Goal: Task Accomplishment & Management: Use online tool/utility

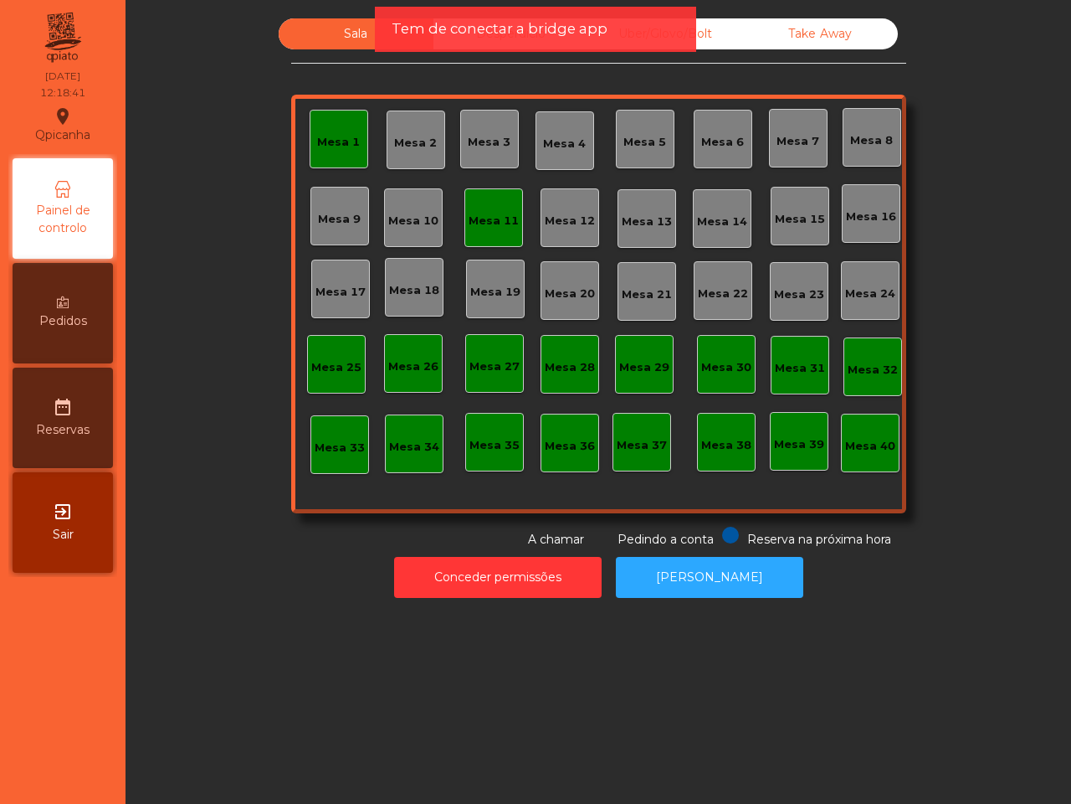
click at [649, 25] on div "Tem de conectar a bridge app" at bounding box center [536, 28] width 288 height 21
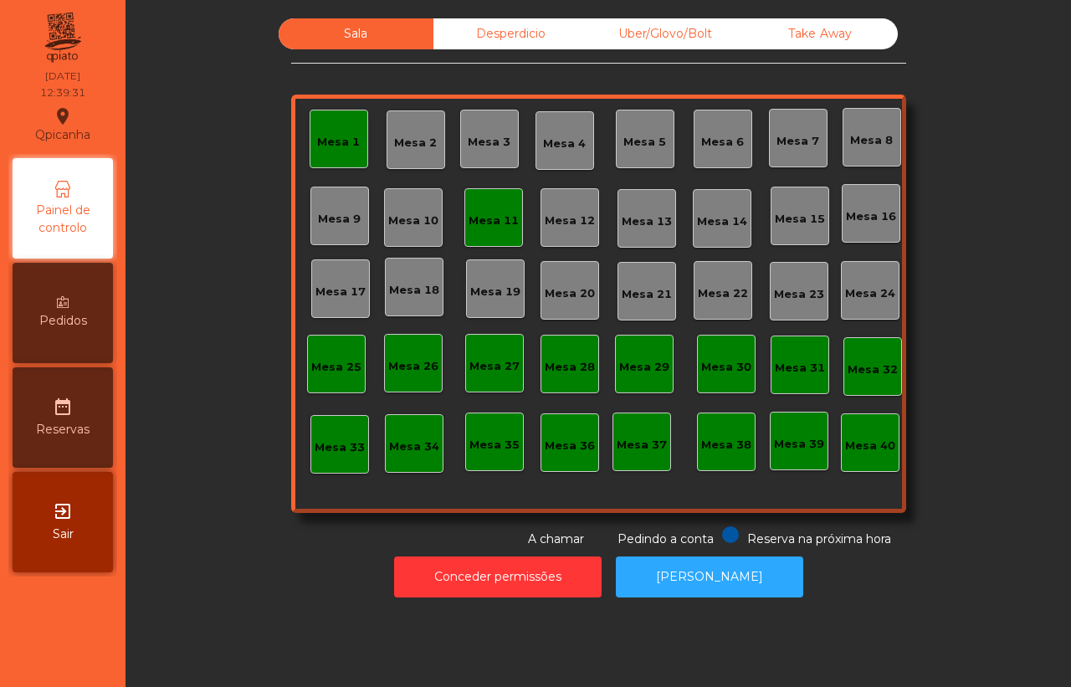
click at [682, 39] on div "Uber/Glovo/Bolt" at bounding box center [665, 33] width 155 height 31
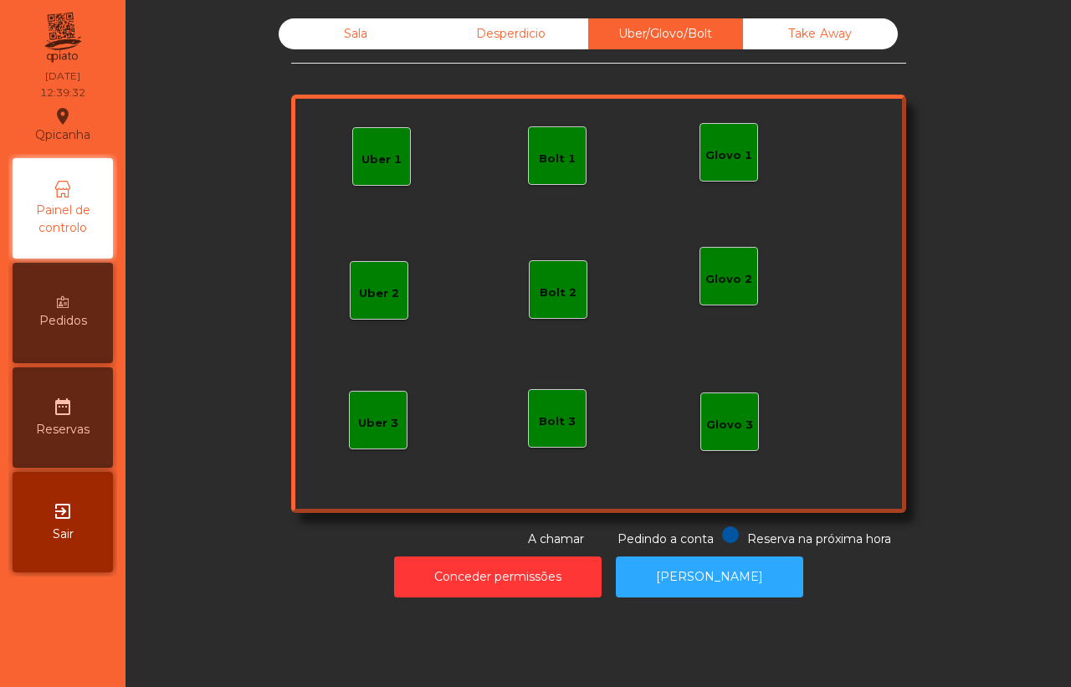
click at [712, 148] on div "Glovo 1" at bounding box center [729, 155] width 47 height 17
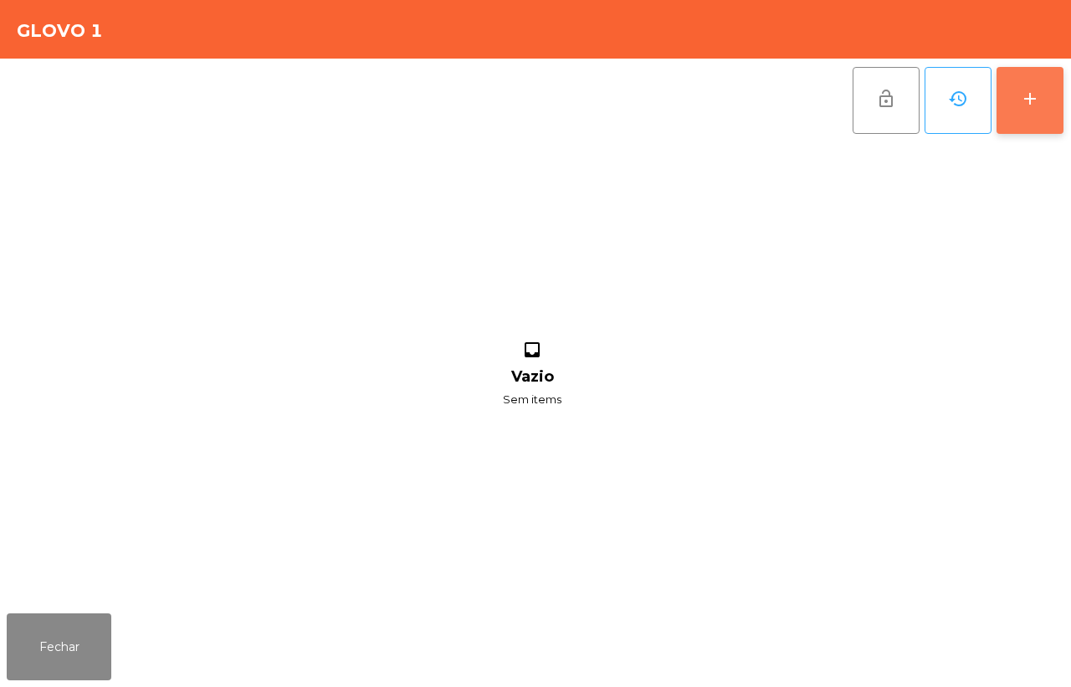
click at [1011, 95] on button "add" at bounding box center [1030, 100] width 67 height 67
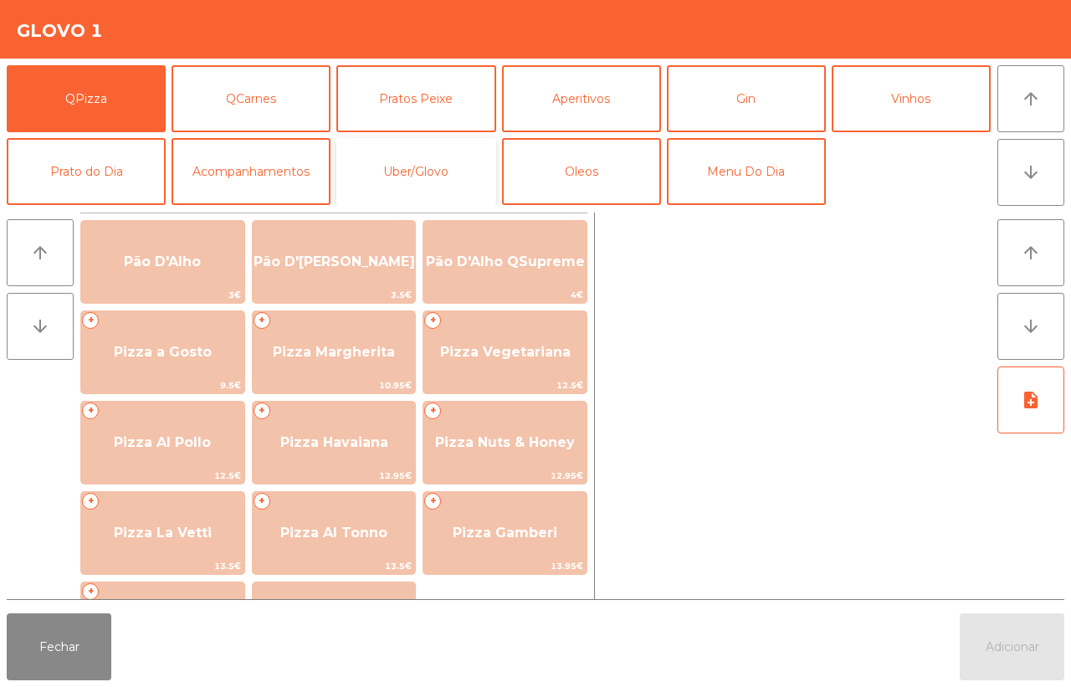
click at [393, 181] on button "Uber/Glovo" at bounding box center [415, 171] width 159 height 67
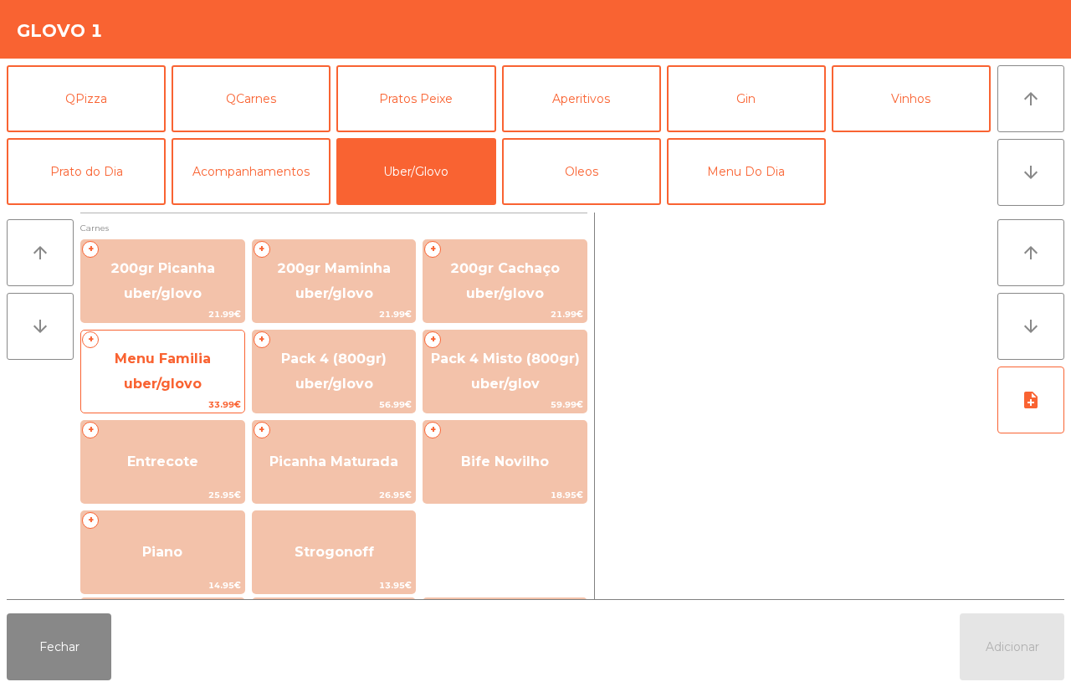
click at [208, 370] on span "Menu Familia uber/glovo" at bounding box center [162, 371] width 163 height 71
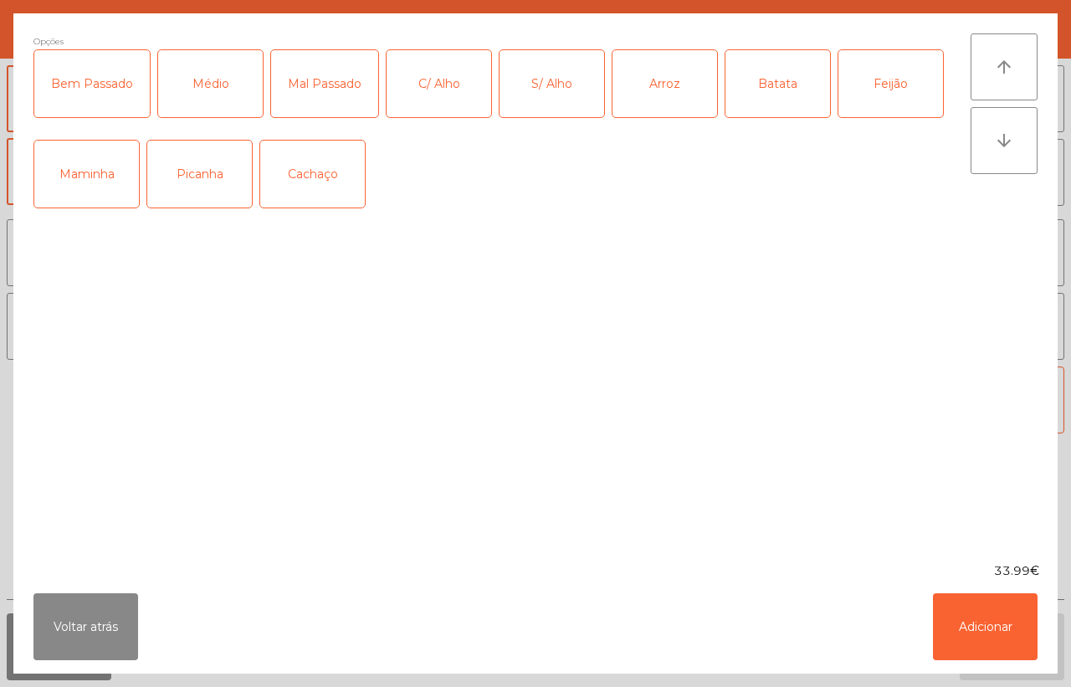
click at [193, 182] on div "Picanha" at bounding box center [199, 174] width 105 height 67
drag, startPoint x: 190, startPoint y: 93, endPoint x: 157, endPoint y: 94, distance: 33.5
click at [194, 93] on div "Médio" at bounding box center [210, 83] width 105 height 67
click at [99, 92] on div "Bem Passado" at bounding box center [92, 83] width 116 height 67
click at [686, 88] on div "Arroz" at bounding box center [665, 83] width 105 height 67
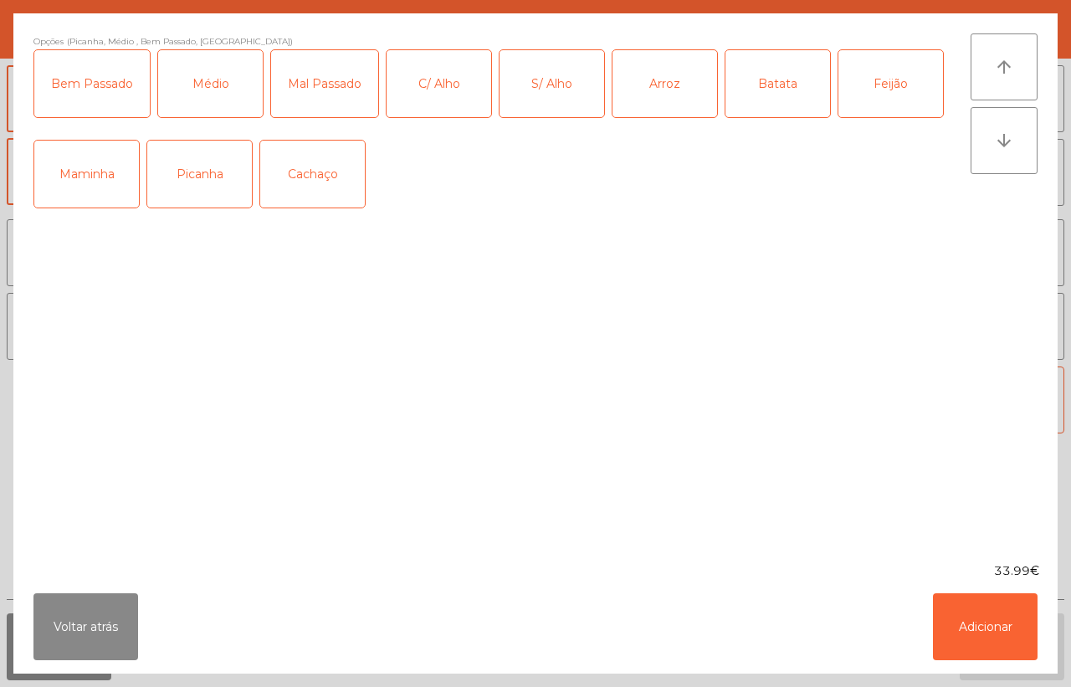
drag, startPoint x: 767, startPoint y: 81, endPoint x: 809, endPoint y: 81, distance: 41.8
click at [768, 82] on div "Batata" at bounding box center [778, 83] width 105 height 67
click at [884, 78] on div "Feijão" at bounding box center [891, 83] width 105 height 67
click at [1001, 620] on button "Adicionar" at bounding box center [985, 626] width 105 height 67
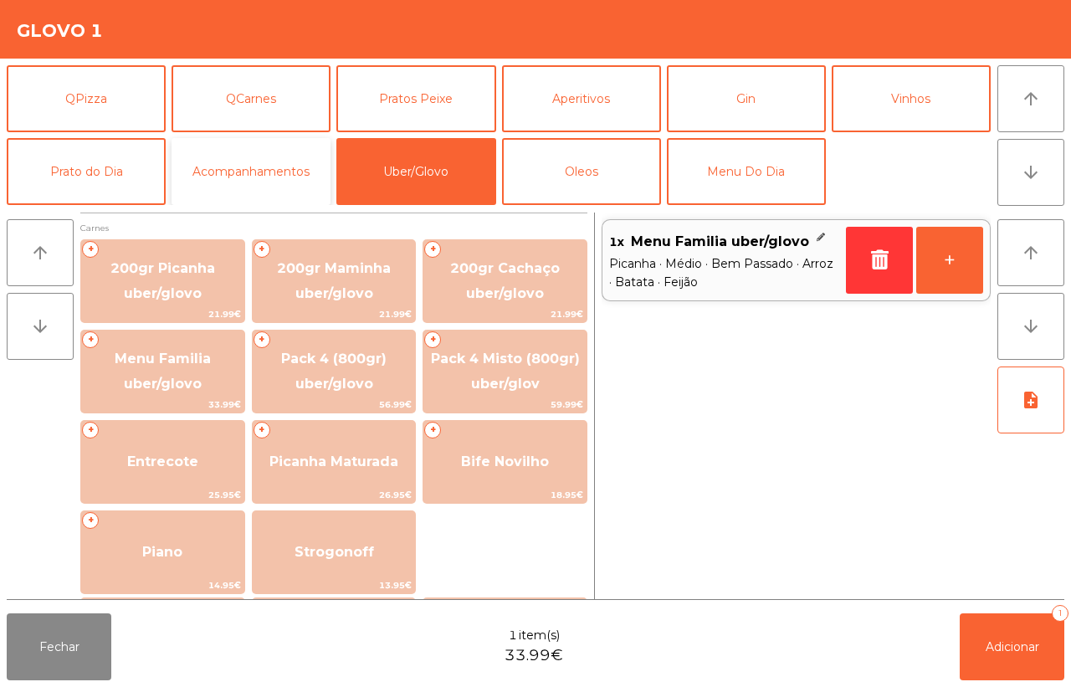
click at [287, 181] on button "Acompanhamentos" at bounding box center [251, 171] width 159 height 67
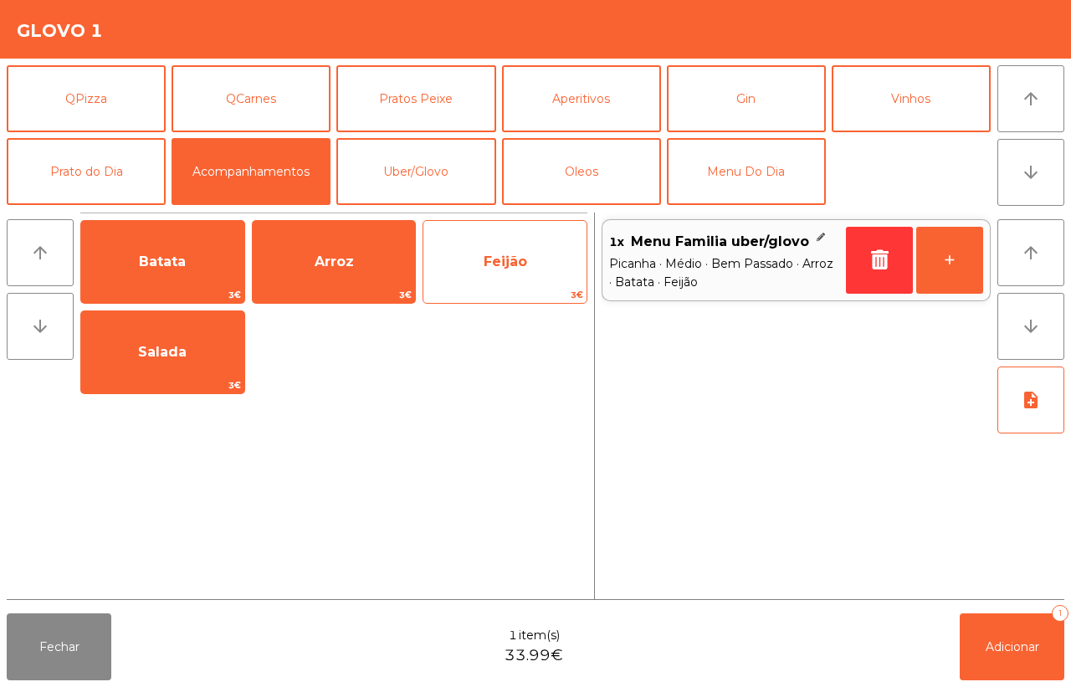
click at [505, 282] on span "Feijão" at bounding box center [505, 261] width 163 height 45
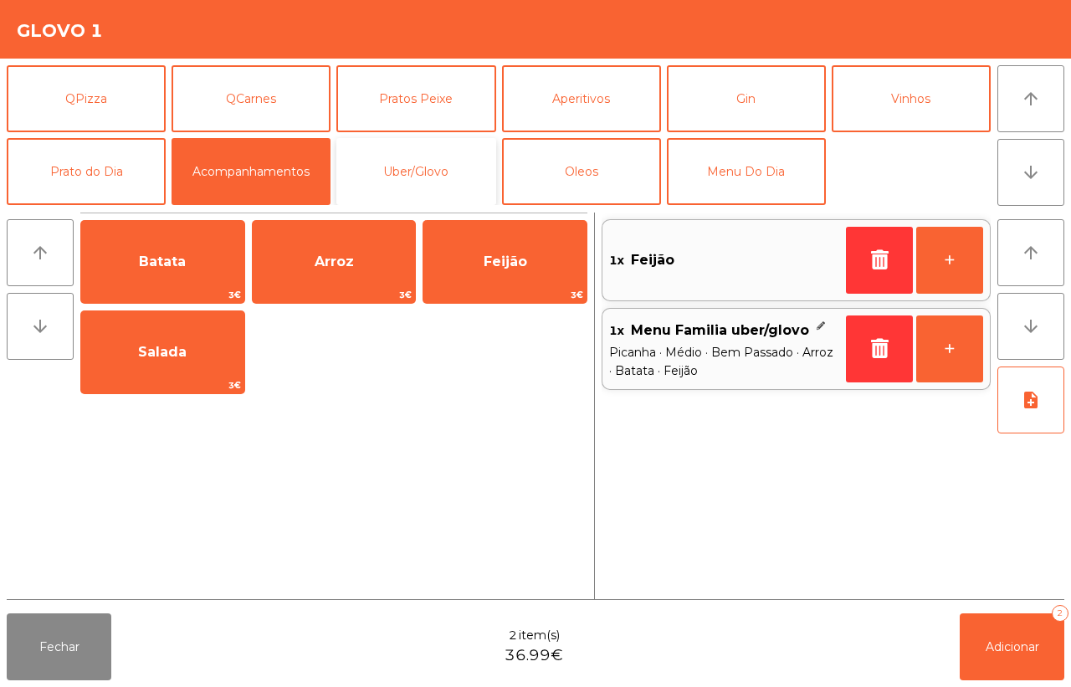
click at [413, 177] on button "Uber/Glovo" at bounding box center [415, 171] width 159 height 67
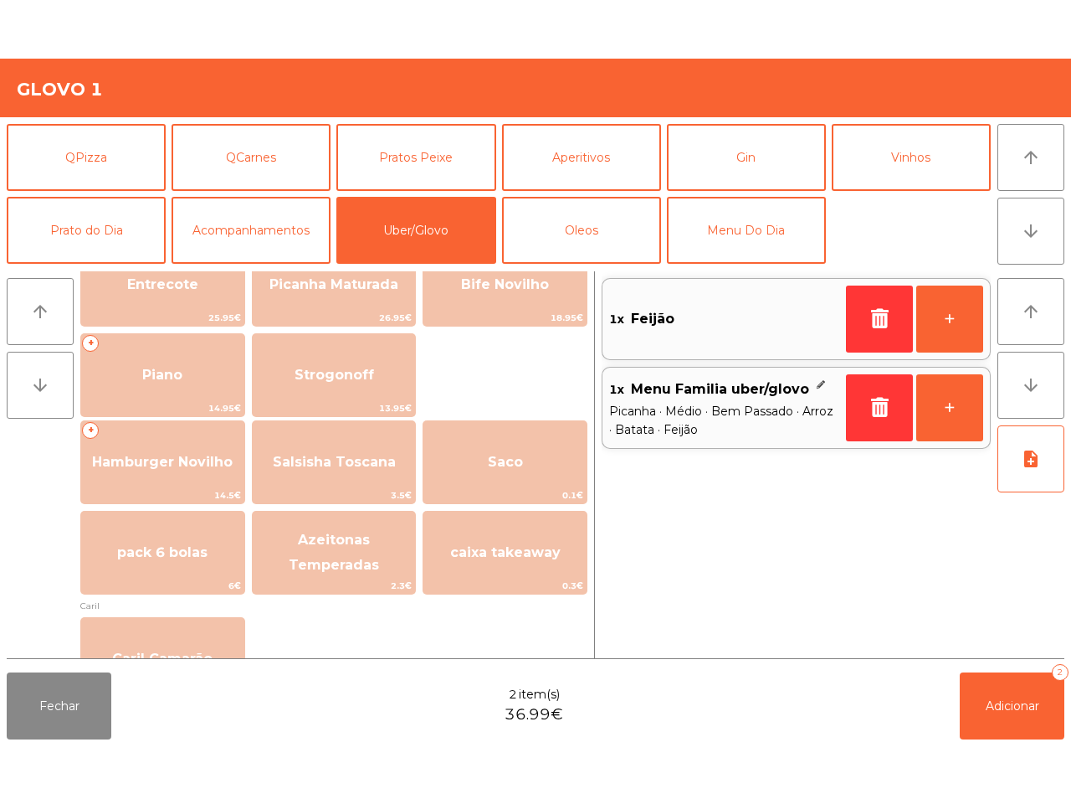
scroll to position [233, 0]
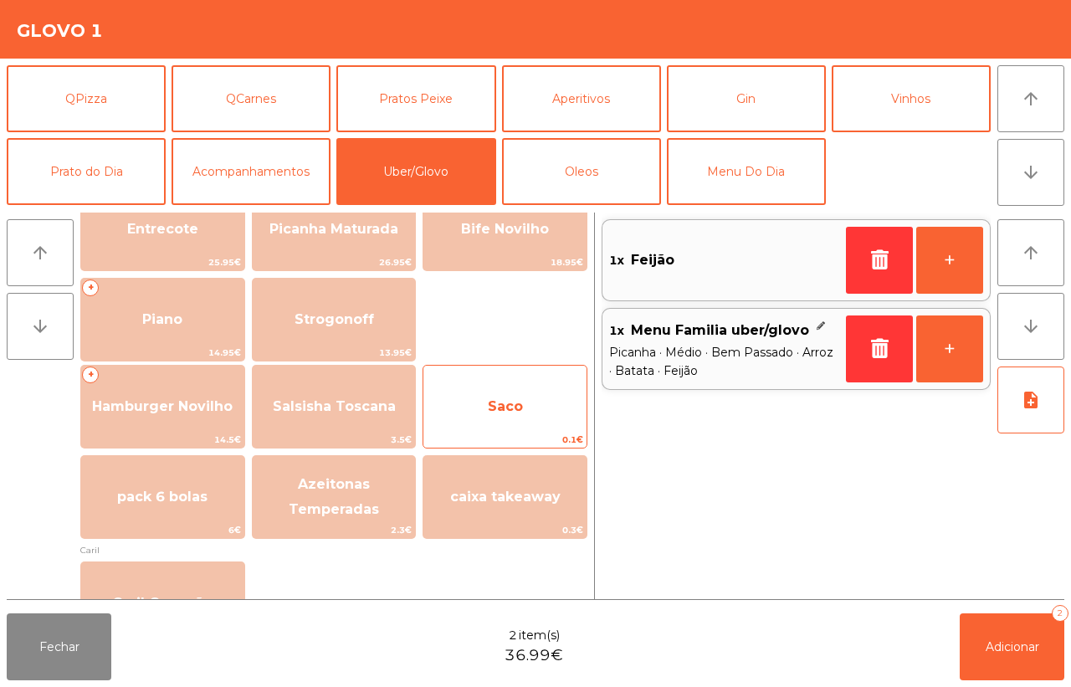
click at [480, 428] on span "Saco" at bounding box center [505, 406] width 163 height 45
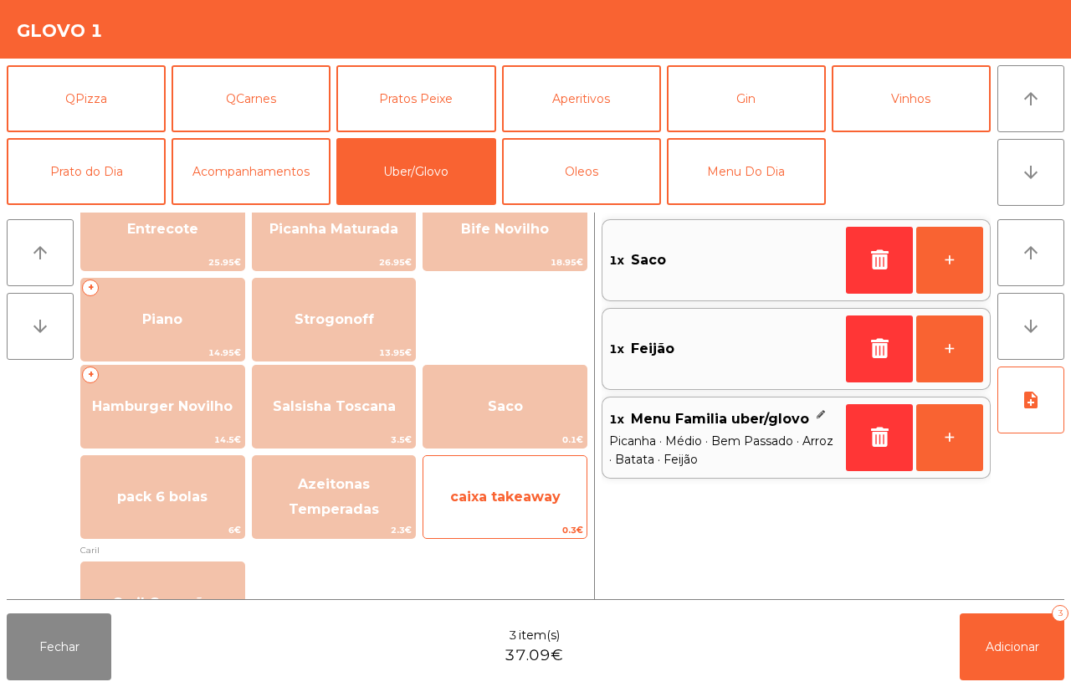
click at [494, 486] on span "caixa takeaway" at bounding box center [505, 497] width 163 height 45
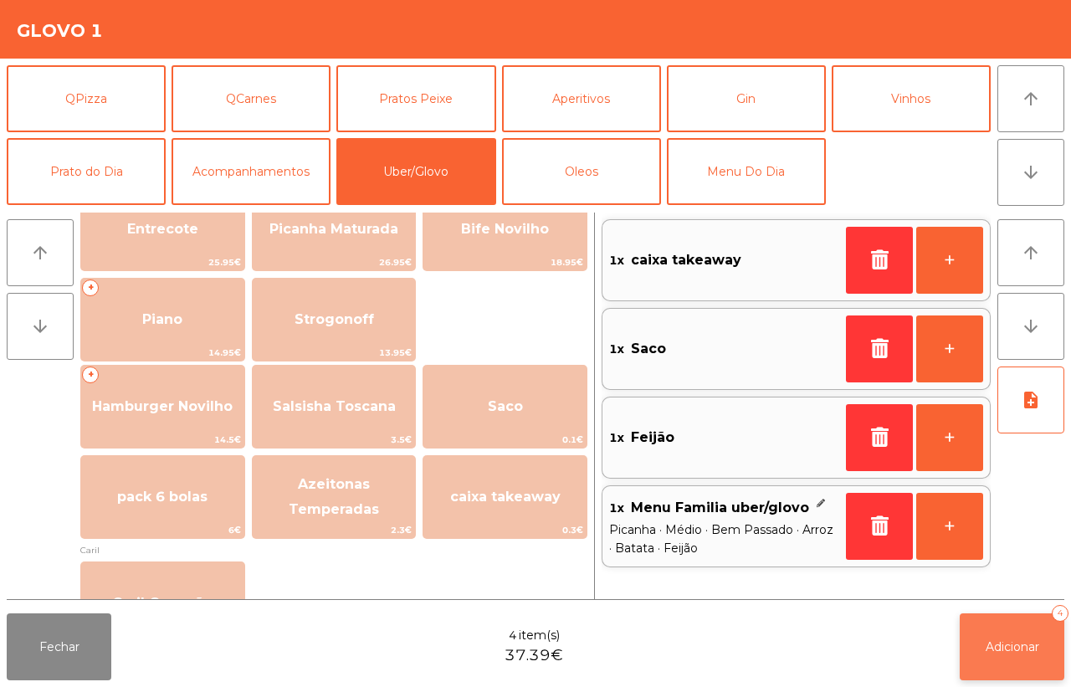
click at [1002, 637] on button "Adicionar 4" at bounding box center [1012, 647] width 105 height 67
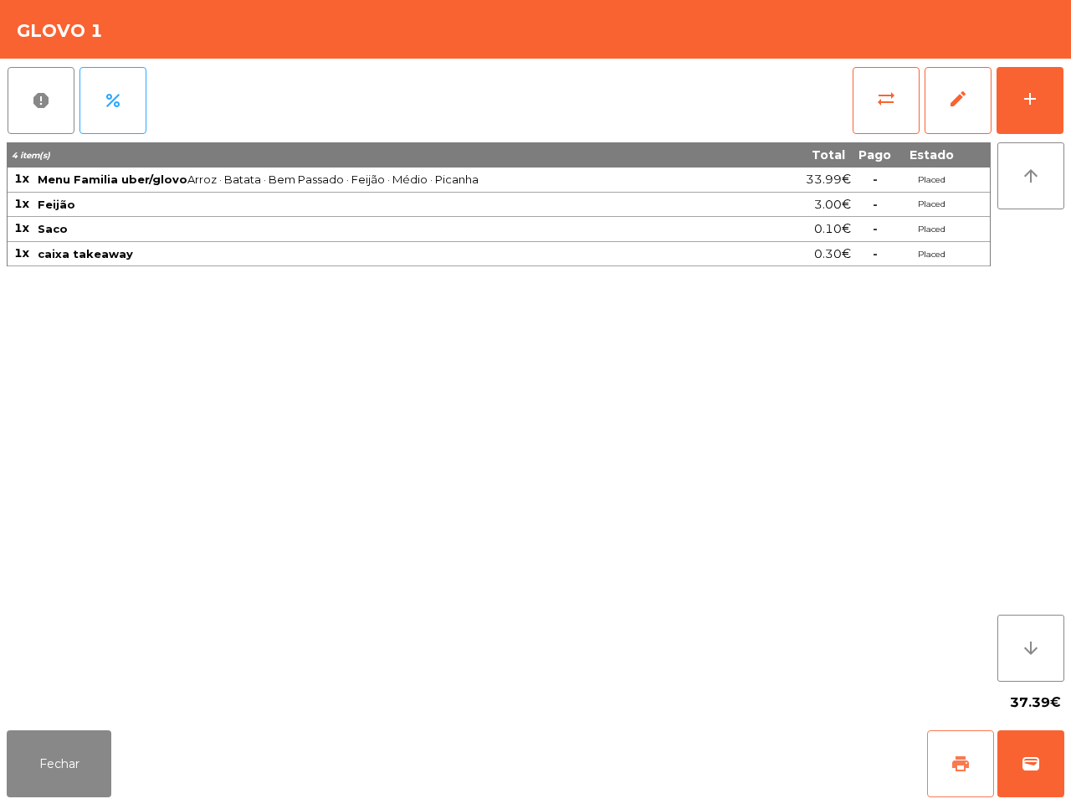
click at [951, 760] on span "print" at bounding box center [961, 763] width 20 height 20
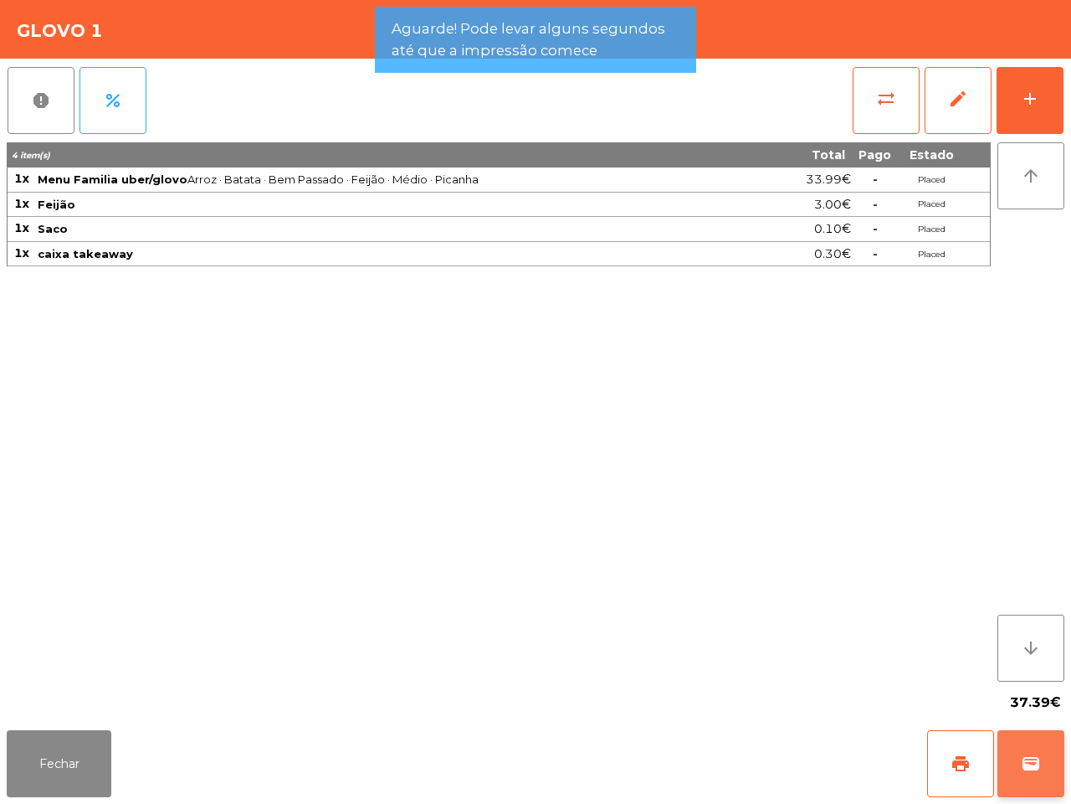
click at [1023, 767] on span "wallet" at bounding box center [1031, 763] width 20 height 20
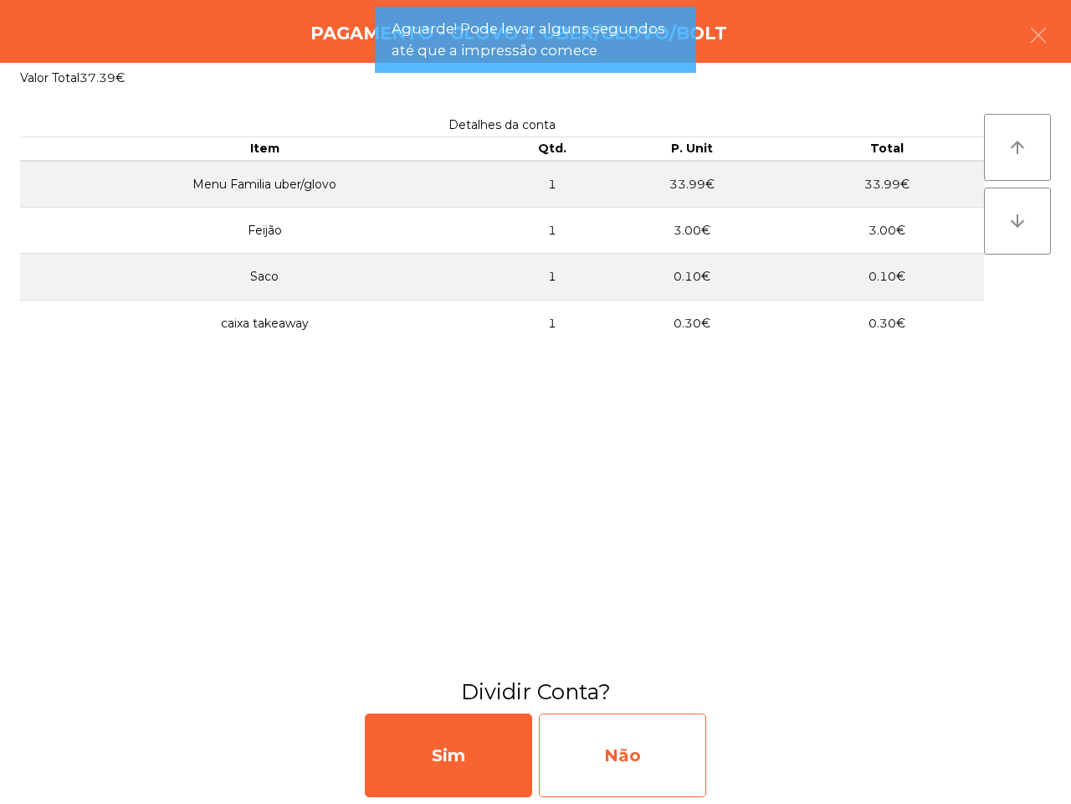
click at [663, 764] on div "Não" at bounding box center [622, 755] width 167 height 84
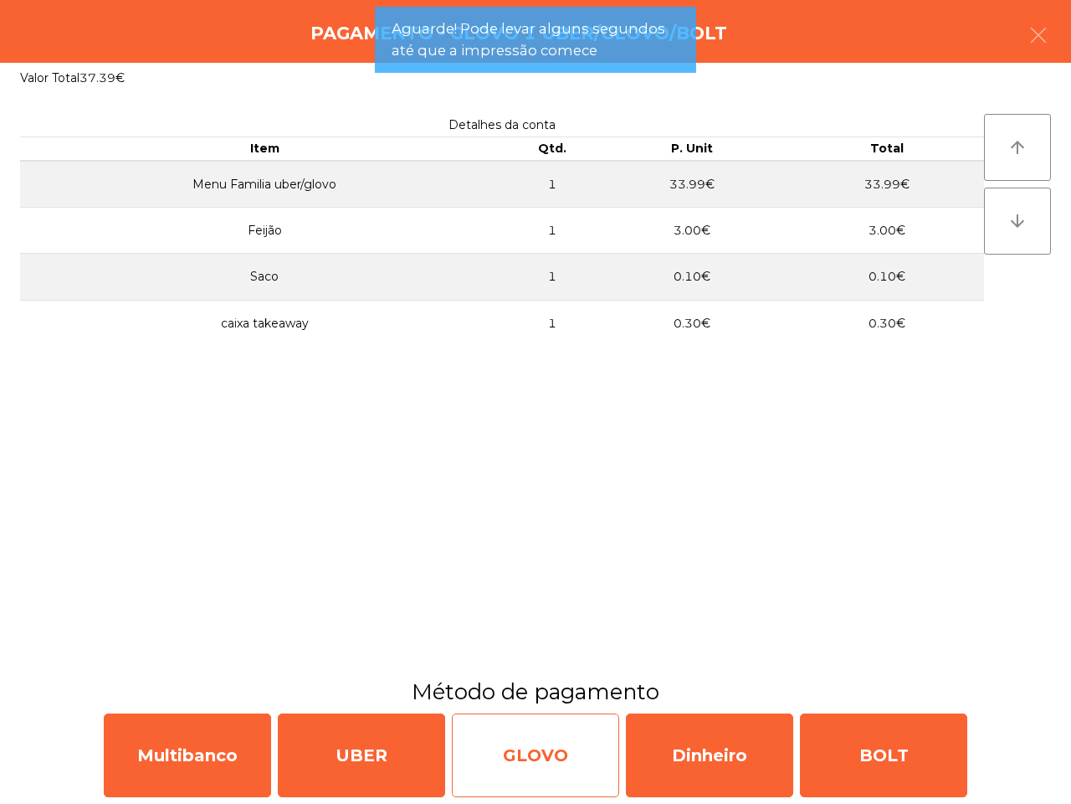
click at [562, 760] on div "GLOVO" at bounding box center [535, 755] width 167 height 84
select select "**"
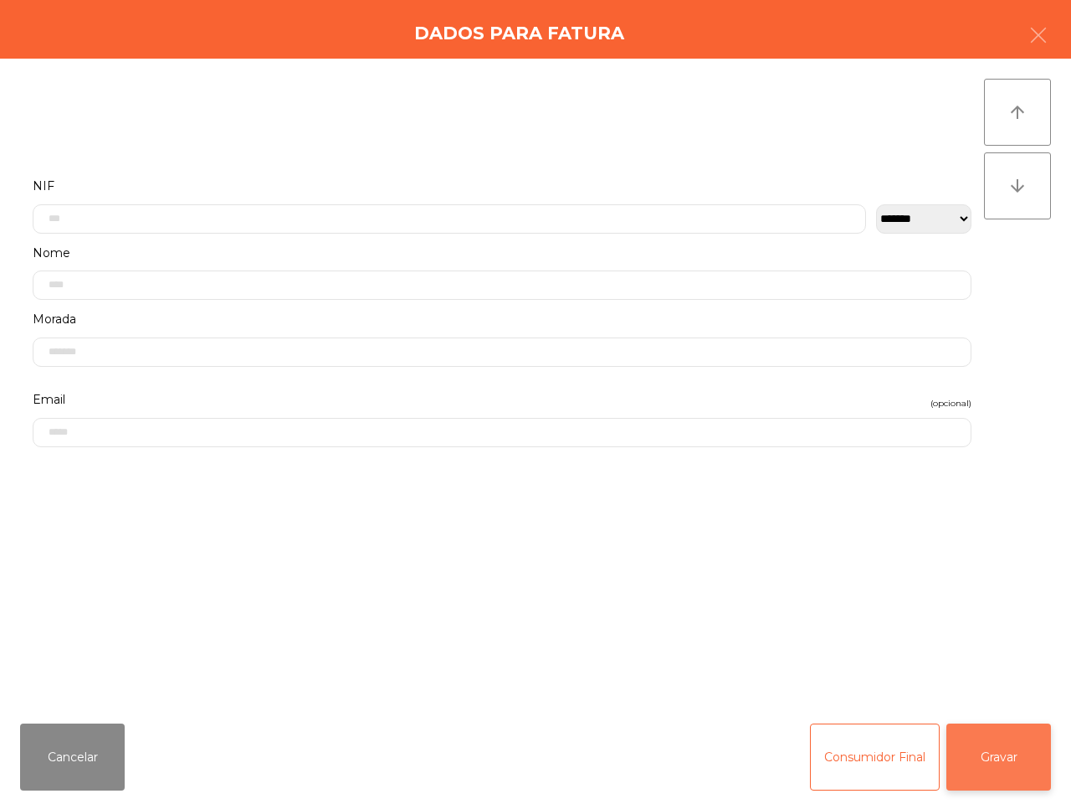
click at [973, 763] on button "Gravar" at bounding box center [999, 756] width 105 height 67
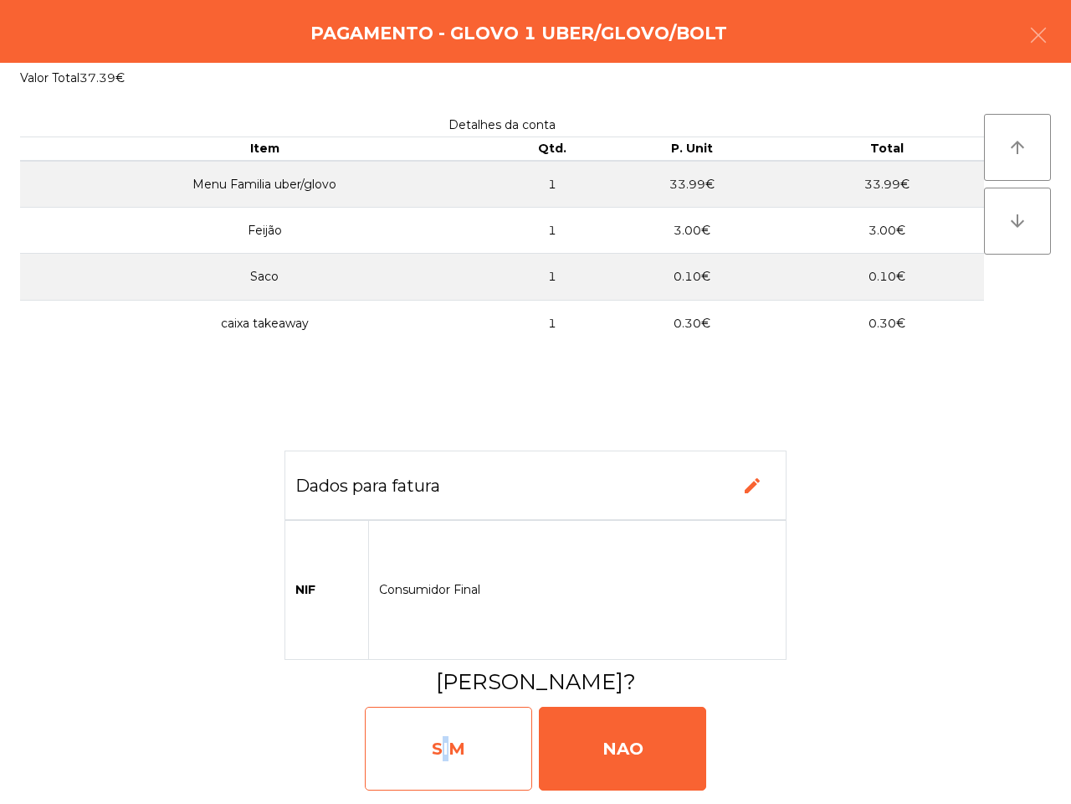
drag, startPoint x: 432, startPoint y: 745, endPoint x: 440, endPoint y: 747, distance: 8.5
click at [440, 747] on div "SIM" at bounding box center [448, 748] width 167 height 84
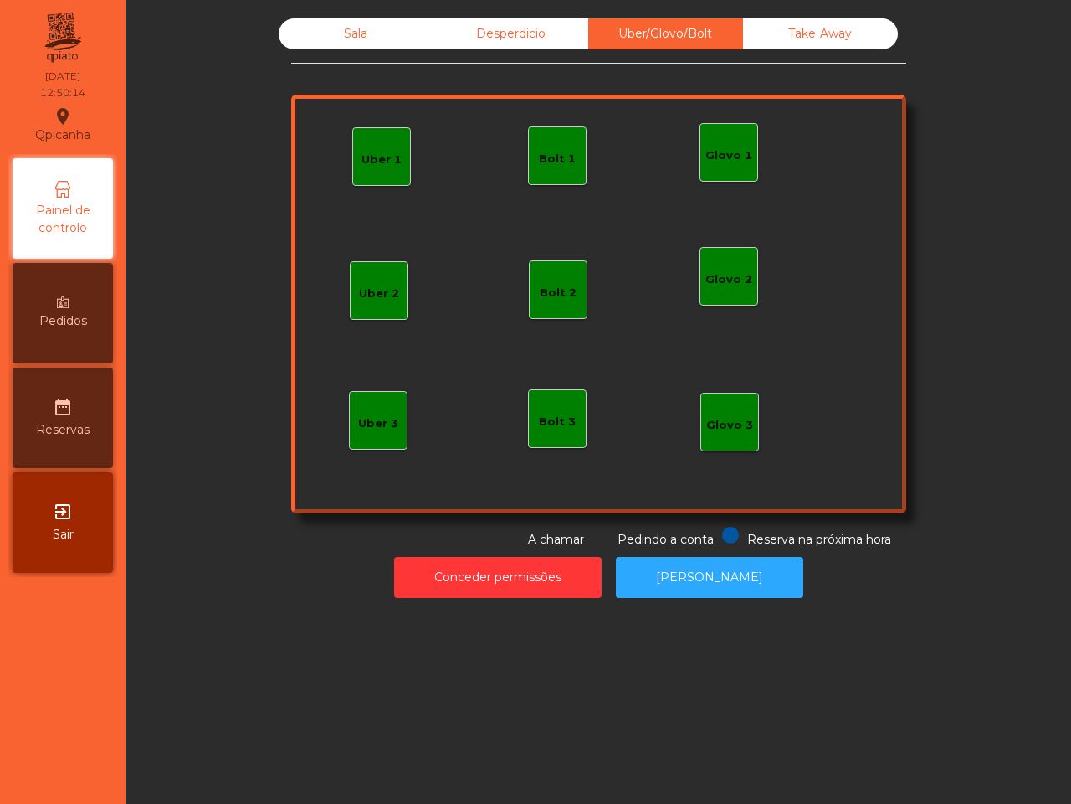
click at [341, 33] on div "Sala" at bounding box center [356, 33] width 155 height 31
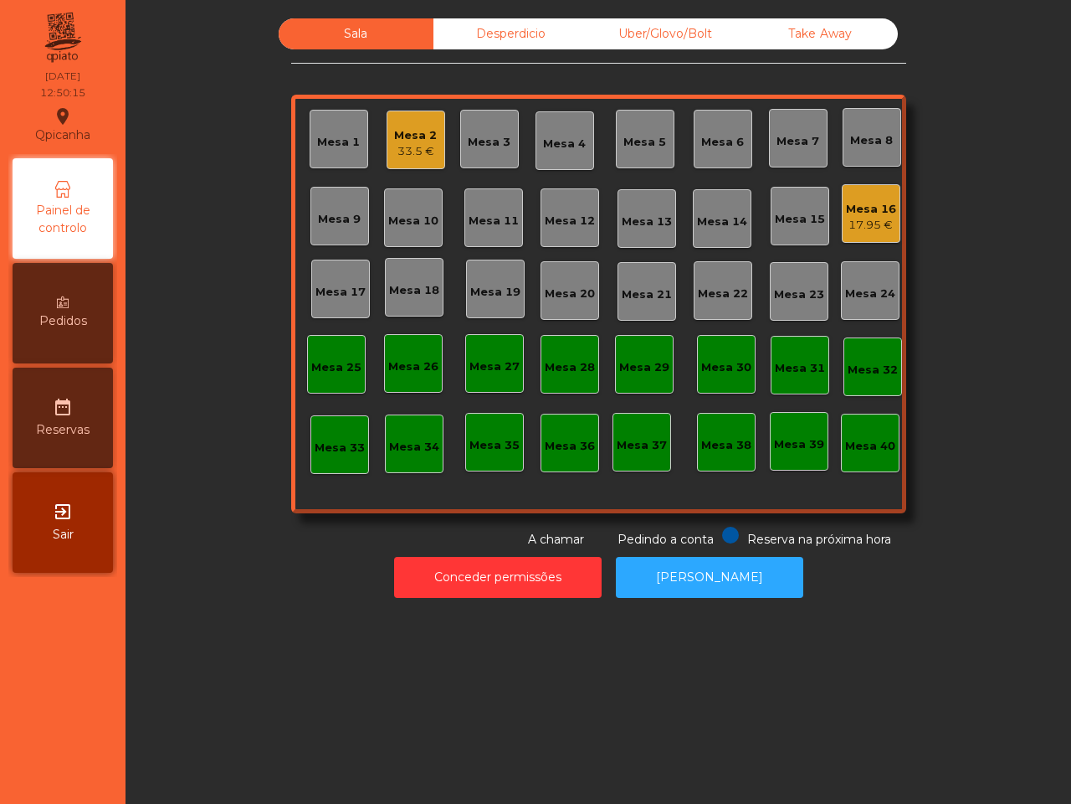
click at [829, 27] on div "Take Away" at bounding box center [820, 33] width 155 height 31
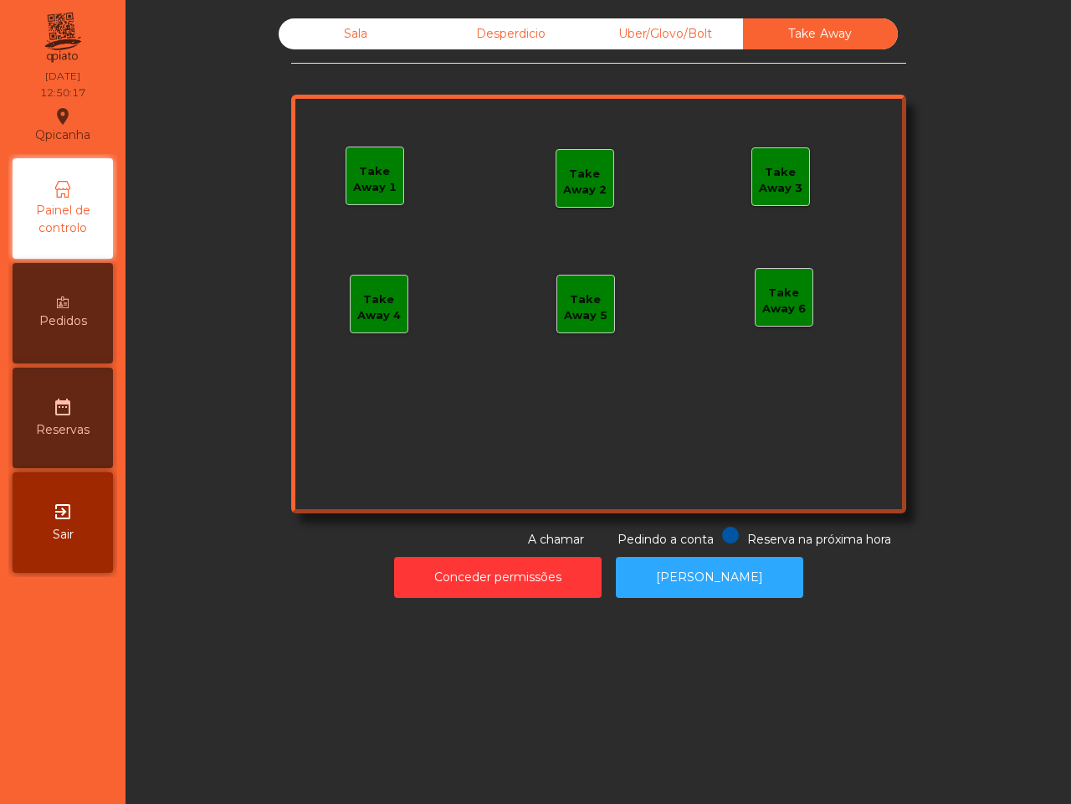
click at [374, 168] on div "Take Away 1" at bounding box center [375, 179] width 57 height 33
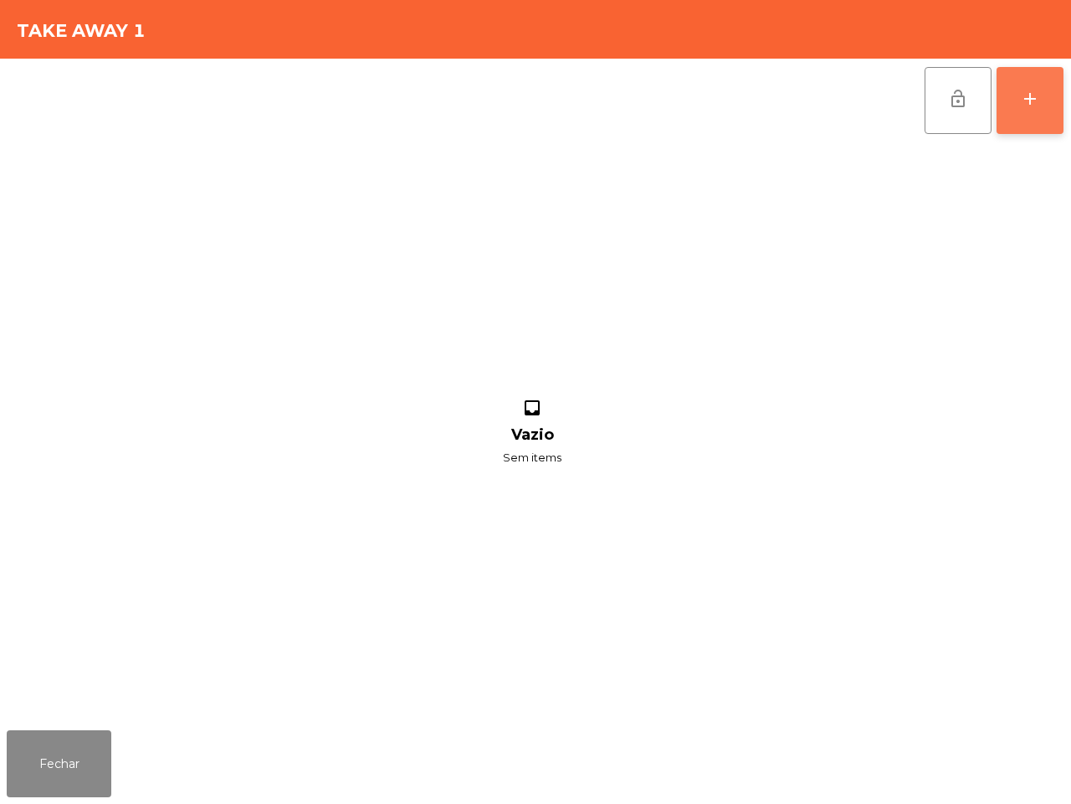
click at [1031, 103] on div "add" at bounding box center [1030, 99] width 20 height 20
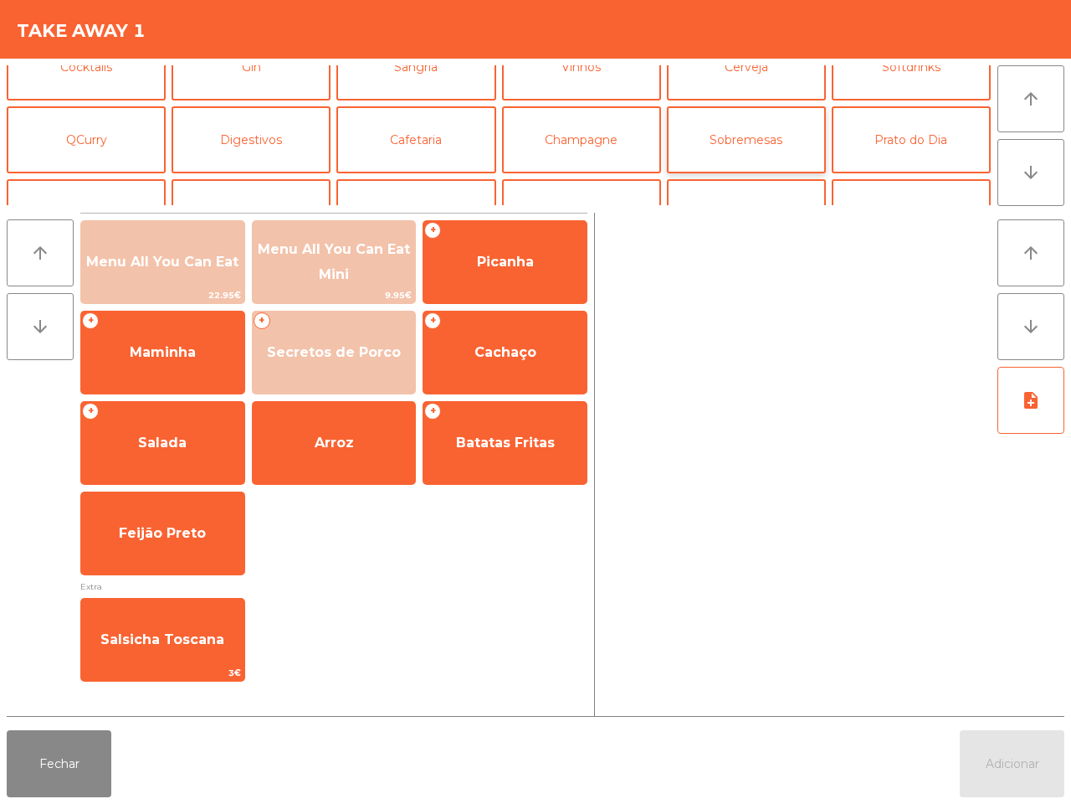
scroll to position [145, 0]
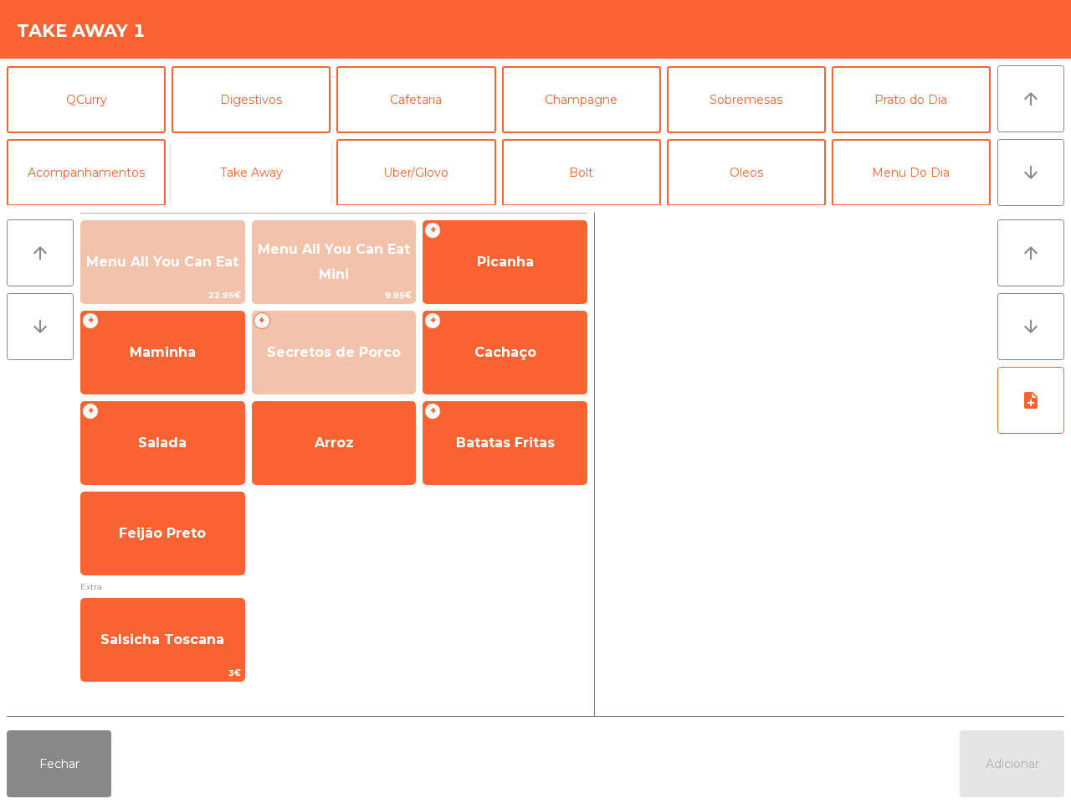
click at [278, 161] on button "Take Away" at bounding box center [251, 172] width 159 height 67
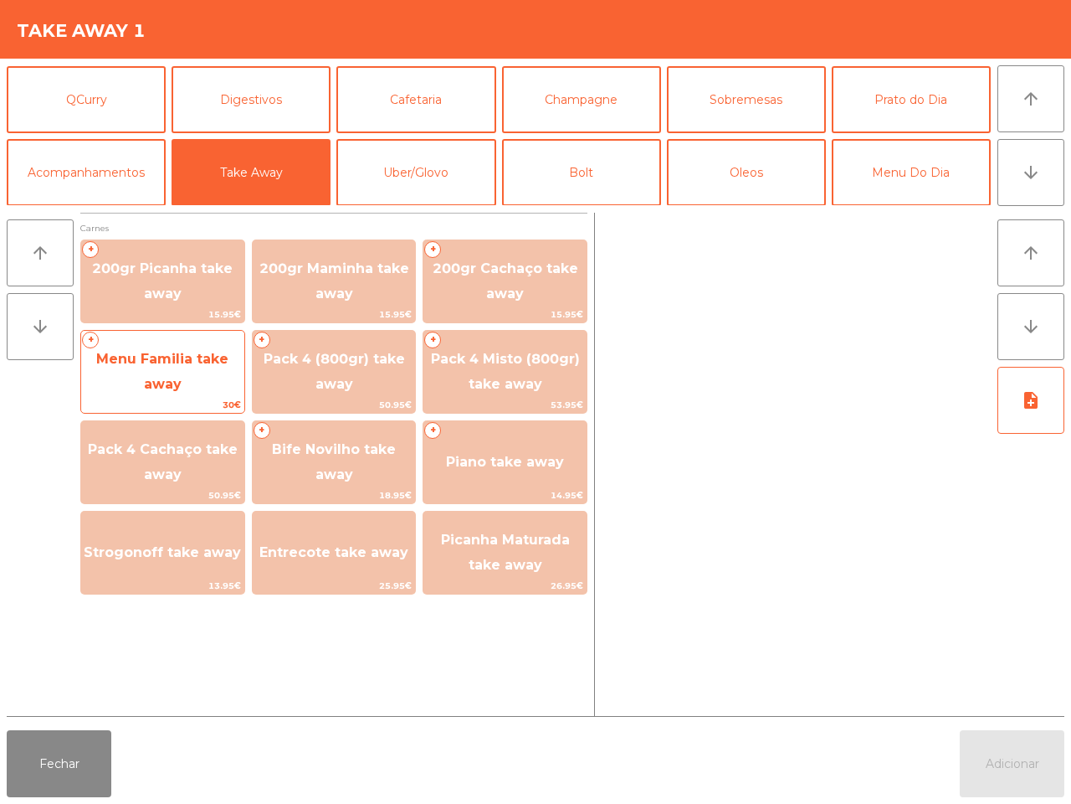
click at [193, 379] on span "Menu Familia take away" at bounding box center [162, 371] width 163 height 71
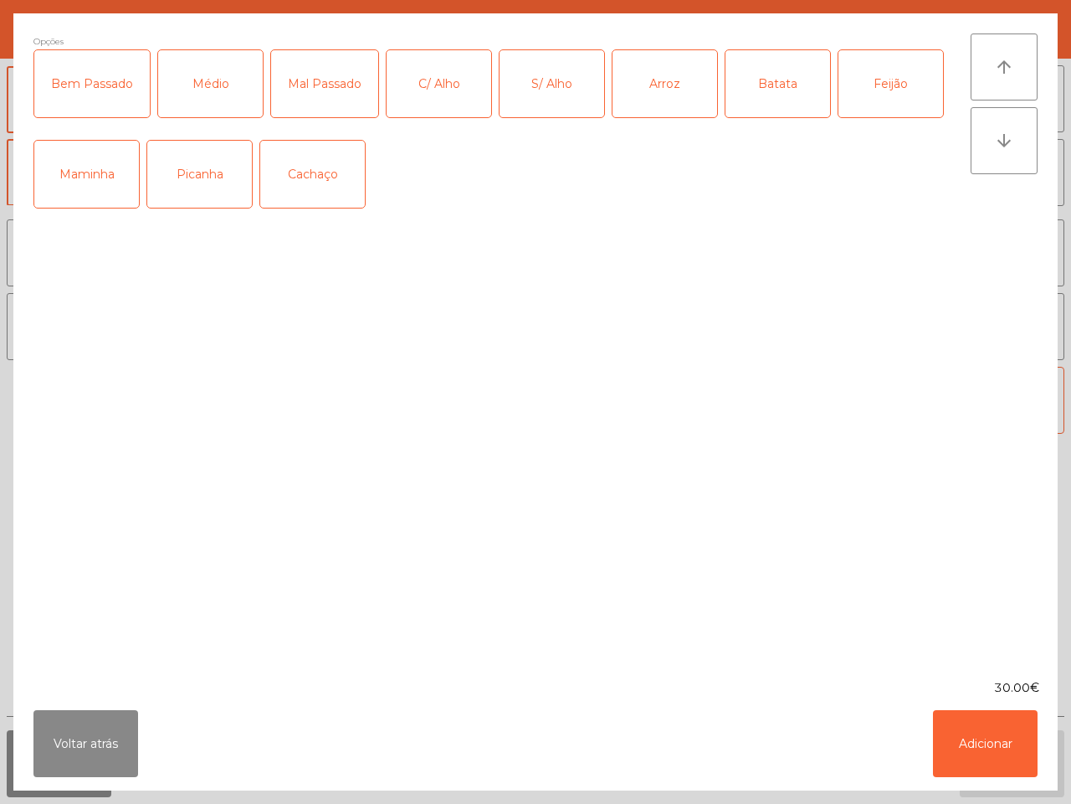
click at [220, 78] on div "Médio" at bounding box center [210, 83] width 105 height 67
click at [198, 178] on div "Picanha" at bounding box center [199, 174] width 105 height 67
drag, startPoint x: 434, startPoint y: 85, endPoint x: 467, endPoint y: 85, distance: 33.5
click at [436, 85] on div "C/ Alho" at bounding box center [439, 83] width 105 height 67
click at [676, 92] on div "Arroz" at bounding box center [665, 83] width 105 height 67
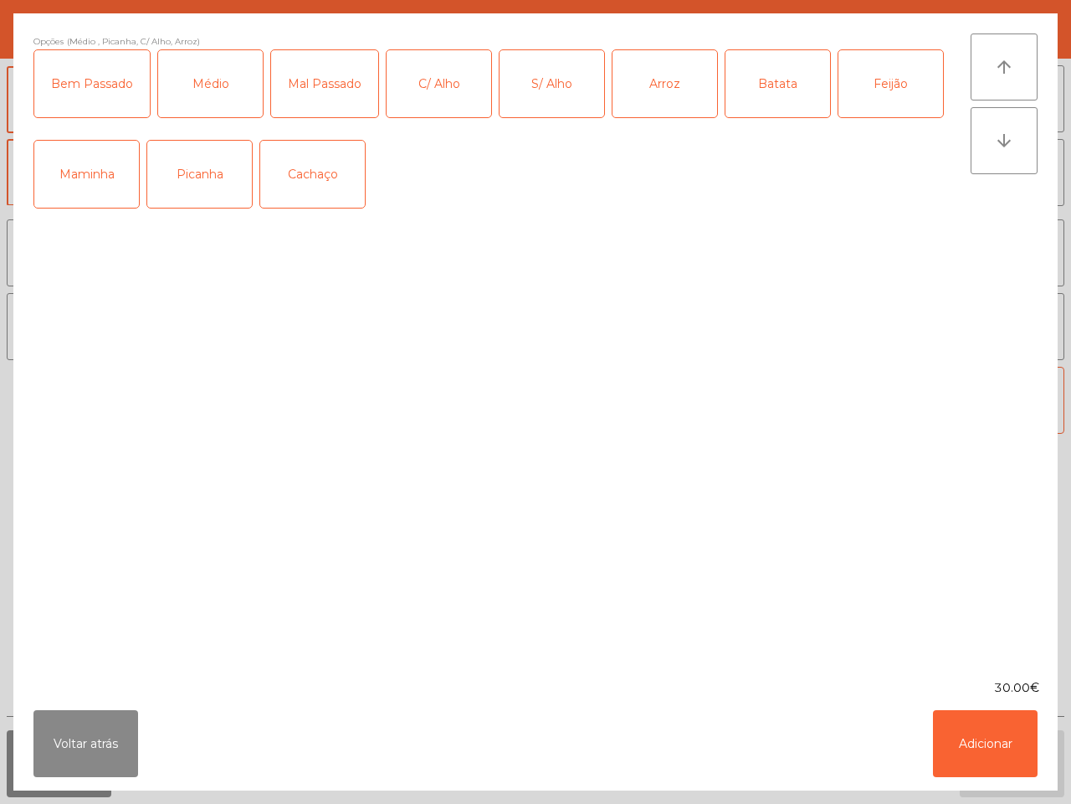
drag, startPoint x: 768, startPoint y: 96, endPoint x: 816, endPoint y: 88, distance: 48.4
click at [770, 96] on div "Batata" at bounding box center [778, 83] width 105 height 67
click at [886, 85] on div "Feijão" at bounding box center [891, 83] width 105 height 67
click at [1000, 743] on button "Adicionar" at bounding box center [985, 743] width 105 height 67
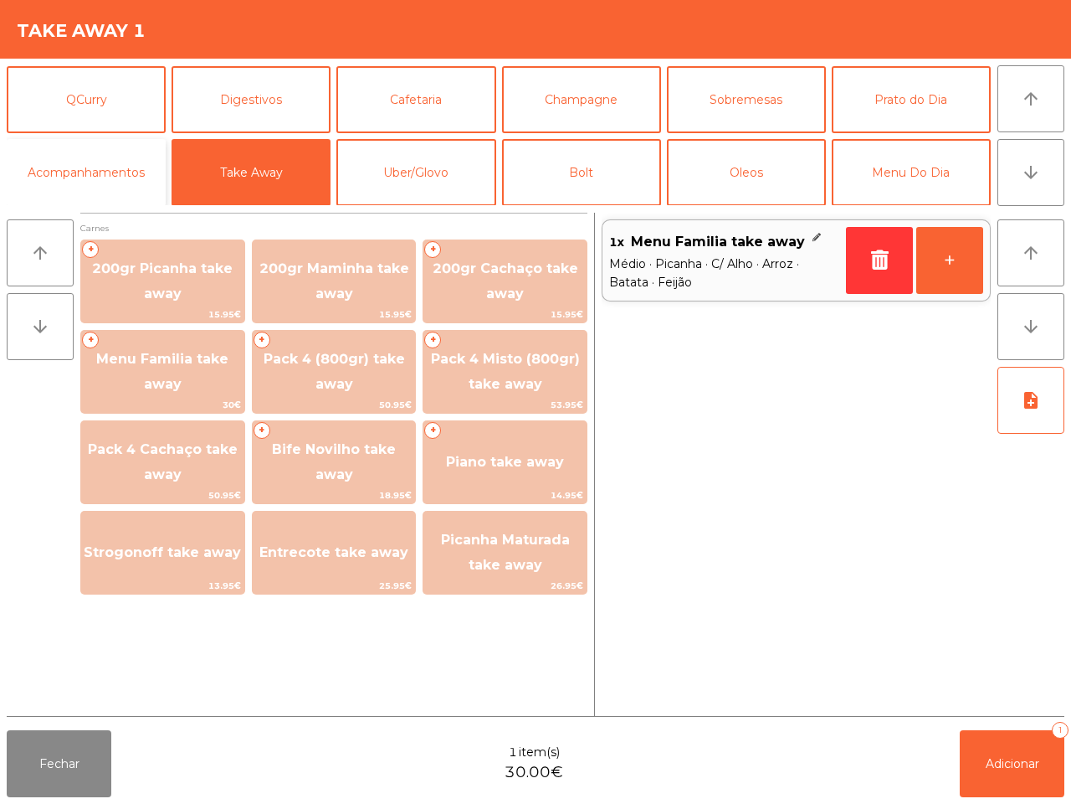
click at [128, 176] on button "Acompanhamentos" at bounding box center [86, 172] width 159 height 67
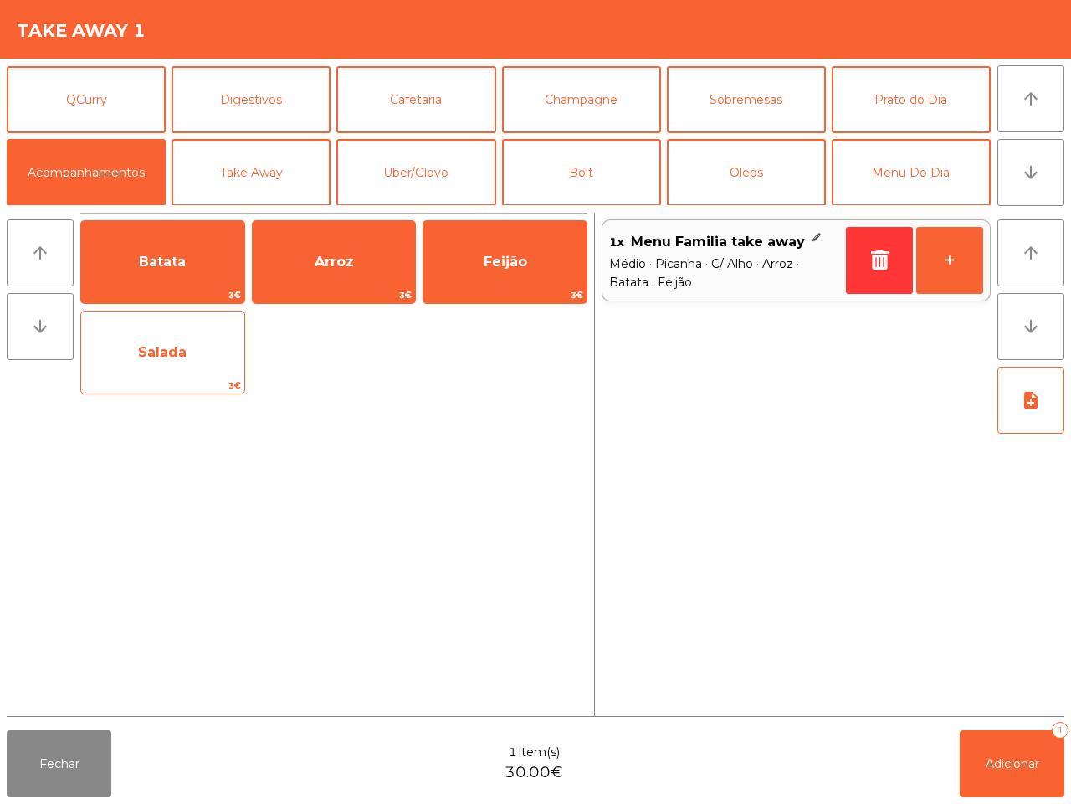
click at [195, 350] on span "Salada" at bounding box center [162, 352] width 163 height 45
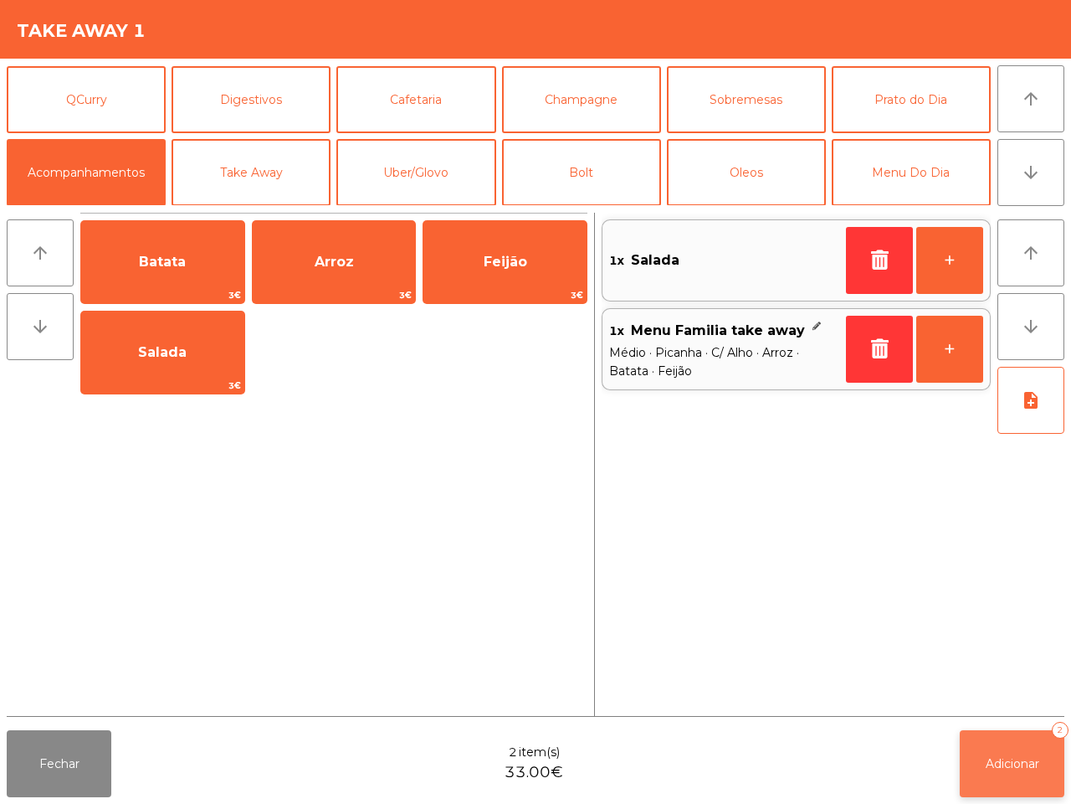
click at [1023, 759] on span "Adicionar" at bounding box center [1013, 763] width 54 height 15
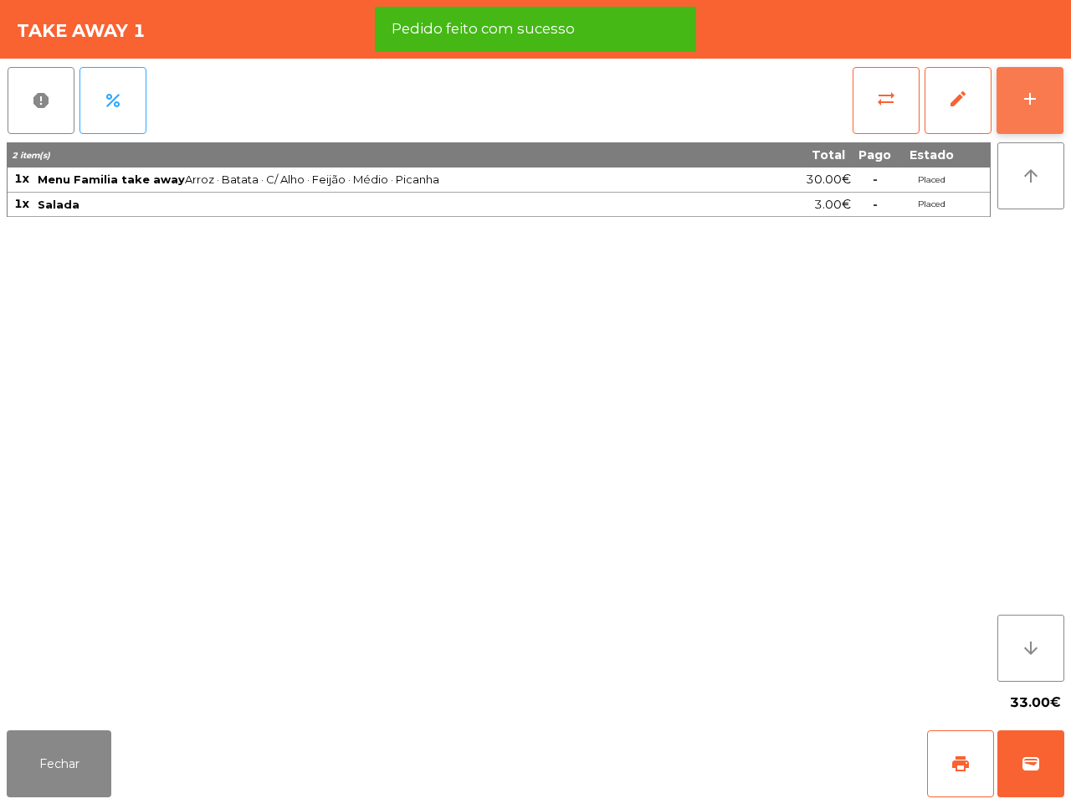
click at [1018, 102] on button "add" at bounding box center [1030, 100] width 67 height 67
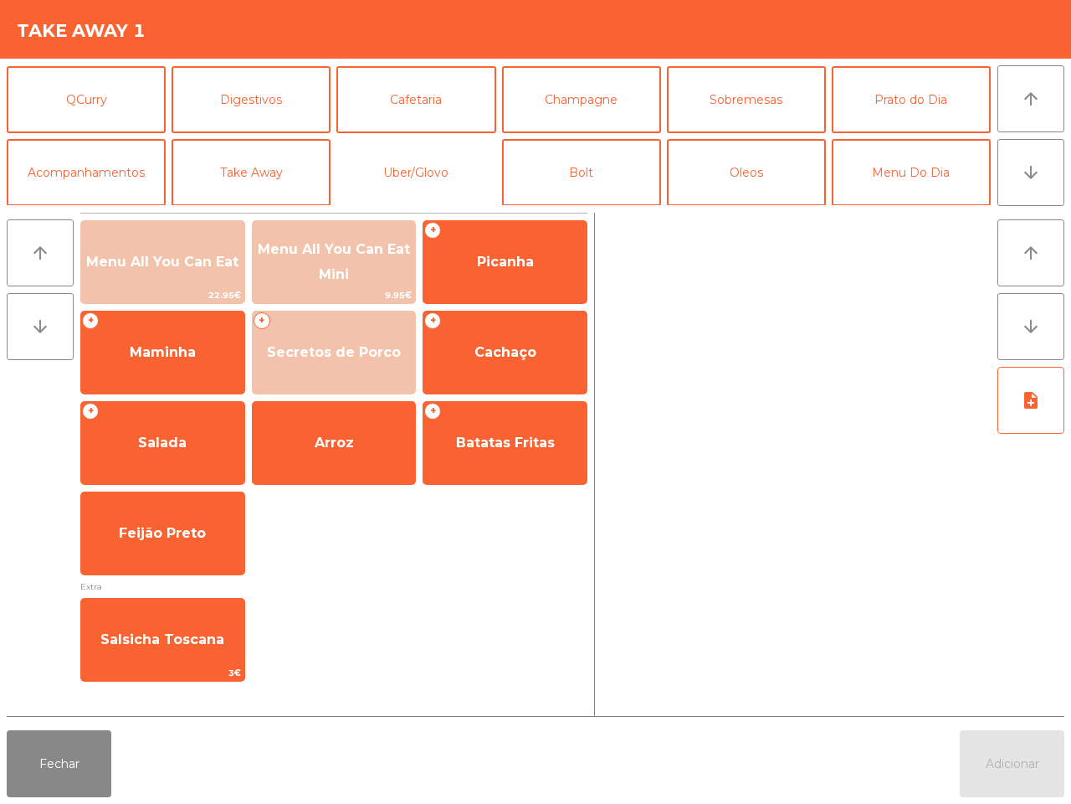
drag, startPoint x: 391, startPoint y: 156, endPoint x: 416, endPoint y: 212, distance: 61.4
click at [392, 156] on button "Uber/Glovo" at bounding box center [415, 172] width 159 height 67
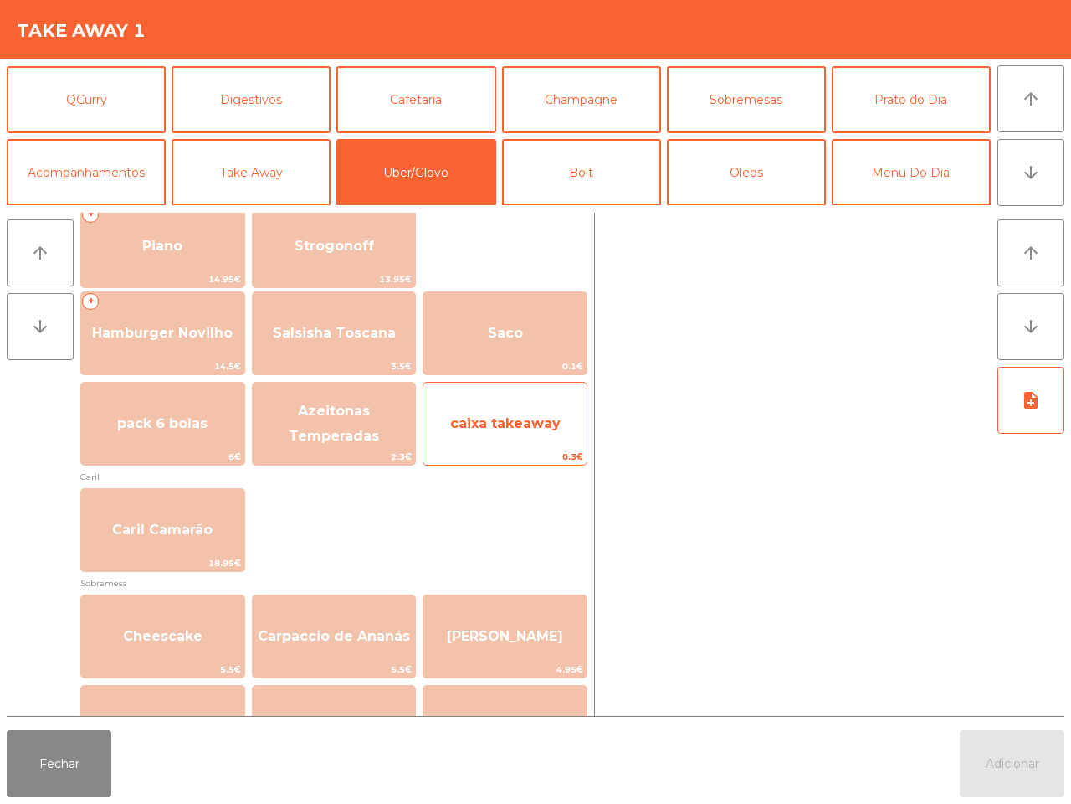
scroll to position [314, 0]
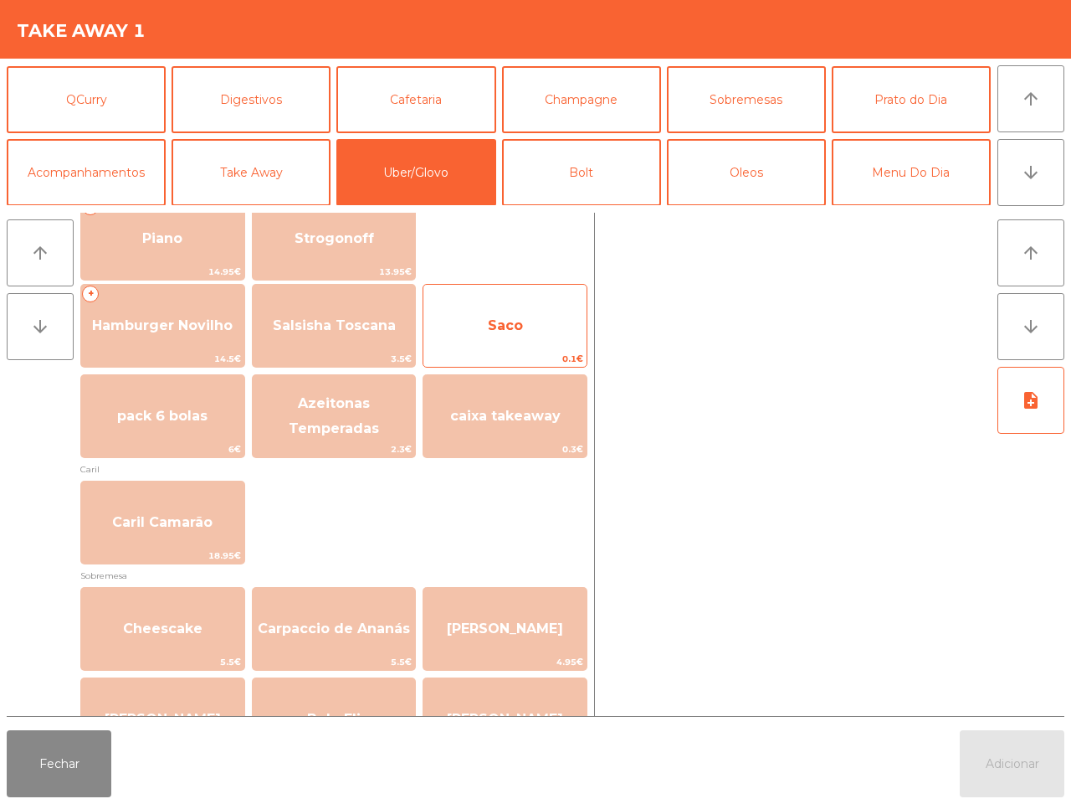
click at [519, 329] on span "Saco" at bounding box center [505, 325] width 35 height 16
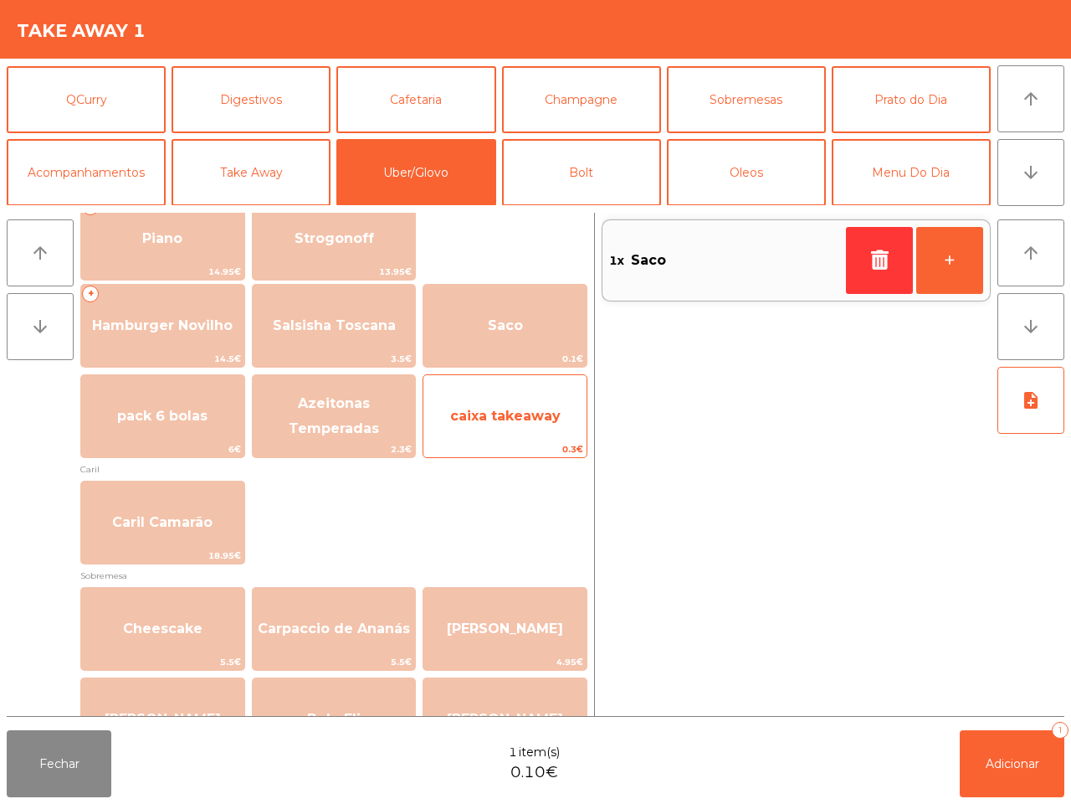
click at [541, 421] on span "caixa takeaway" at bounding box center [505, 416] width 110 height 16
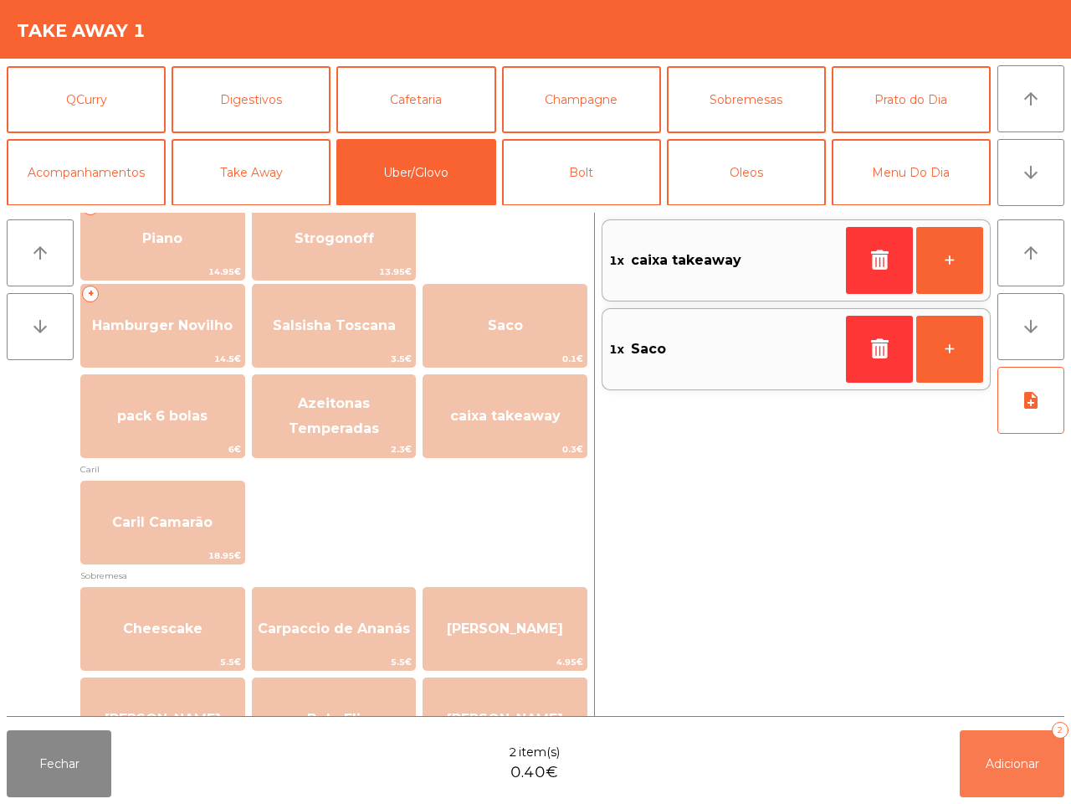
click at [1009, 756] on button "Adicionar 2" at bounding box center [1012, 763] width 105 height 67
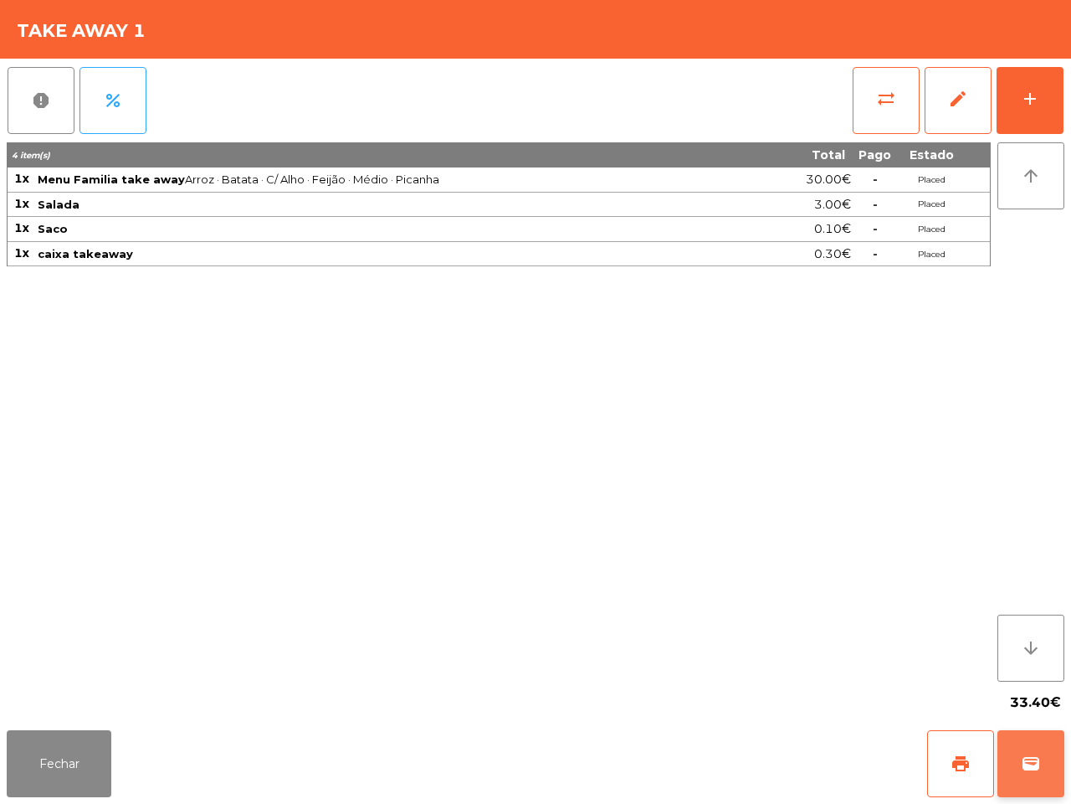
click at [1031, 773] on span "wallet" at bounding box center [1031, 763] width 20 height 20
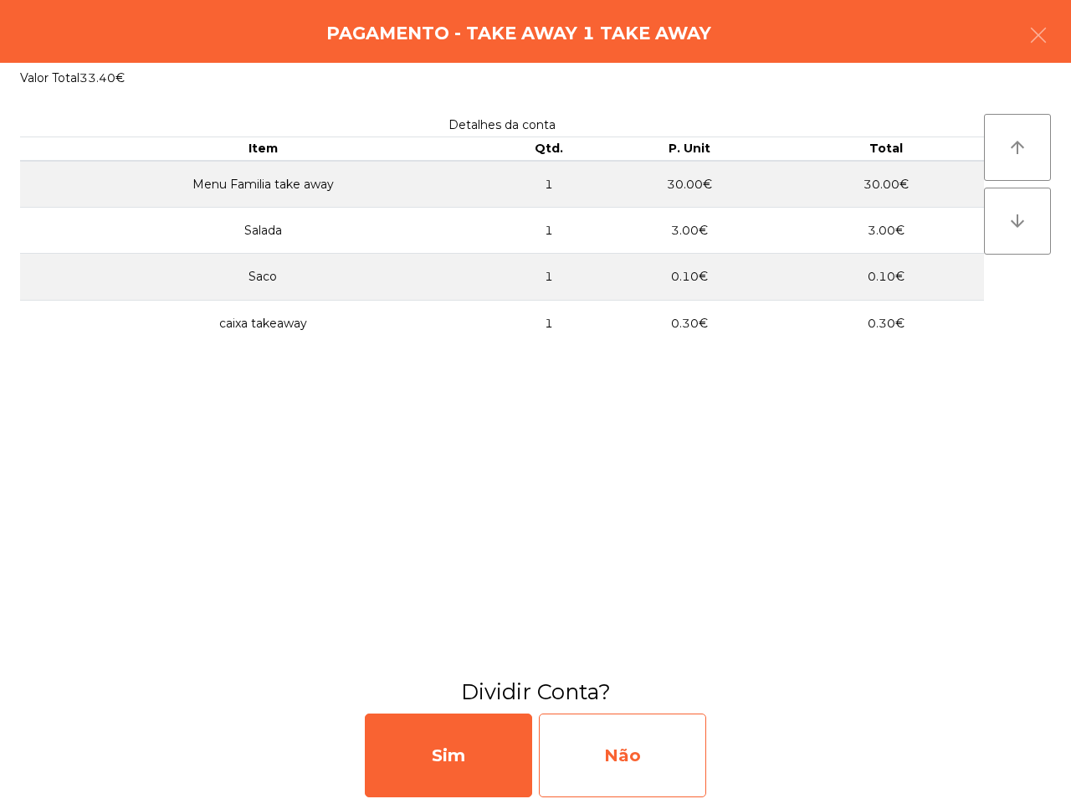
click at [650, 743] on div "Não" at bounding box center [622, 755] width 167 height 84
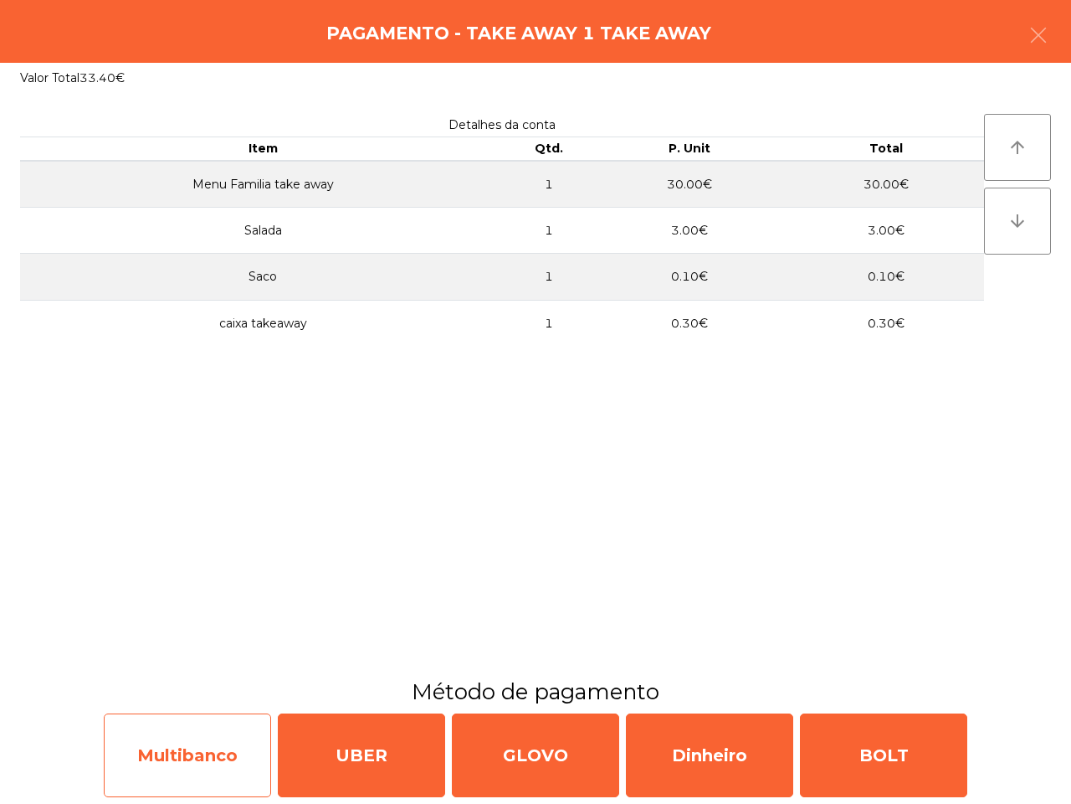
click at [240, 754] on div "Multibanco" at bounding box center [187, 755] width 167 height 84
select select "**"
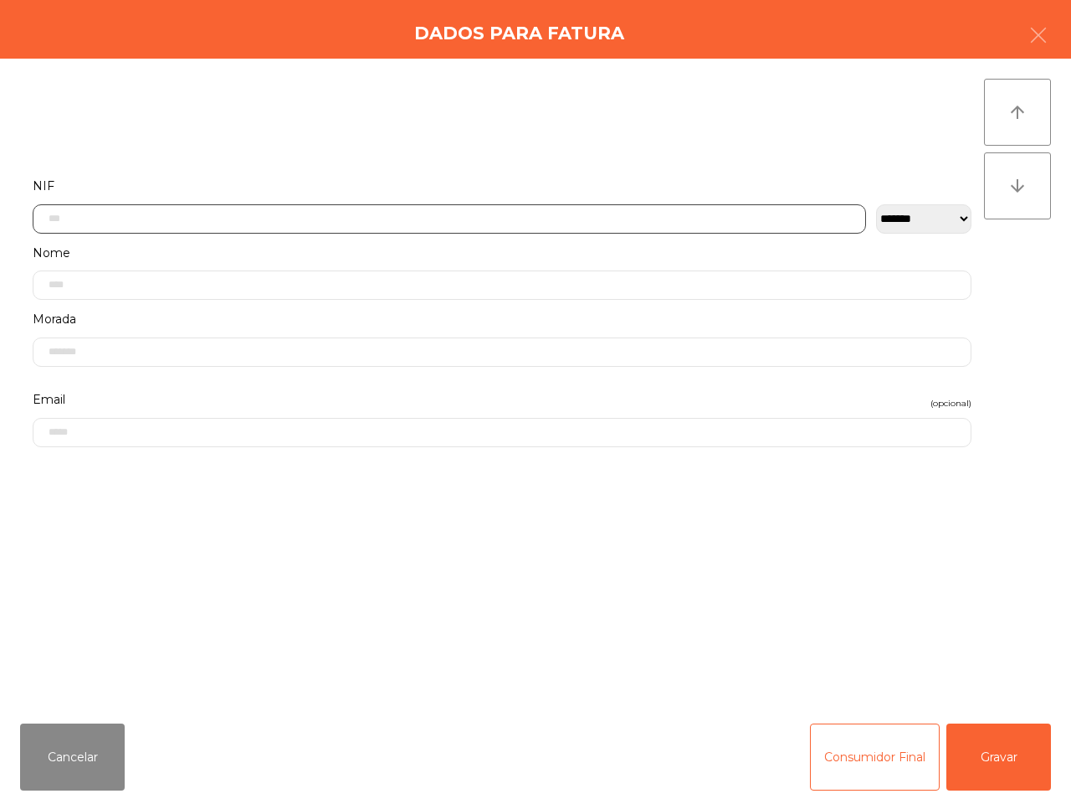
click at [118, 212] on input "text" at bounding box center [450, 218] width 834 height 29
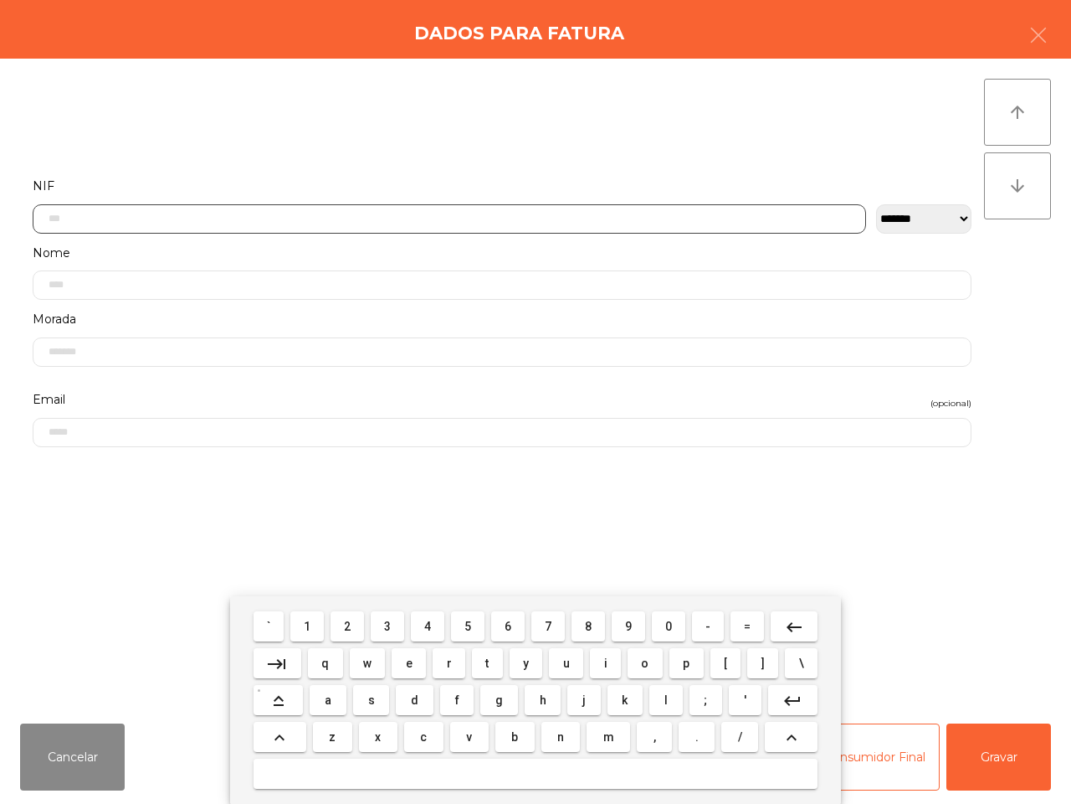
scroll to position [94, 0]
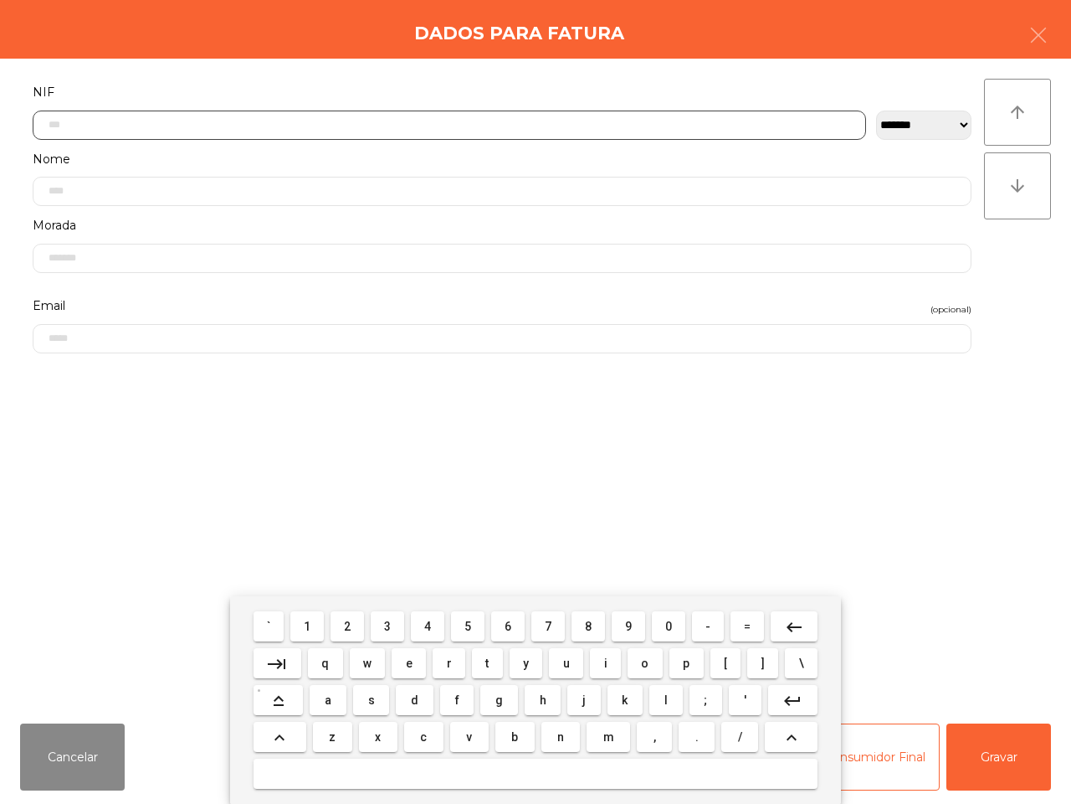
drag, startPoint x: 350, startPoint y: 621, endPoint x: 615, endPoint y: 685, distance: 272.8
click at [351, 621] on span "2" at bounding box center [347, 625] width 7 height 13
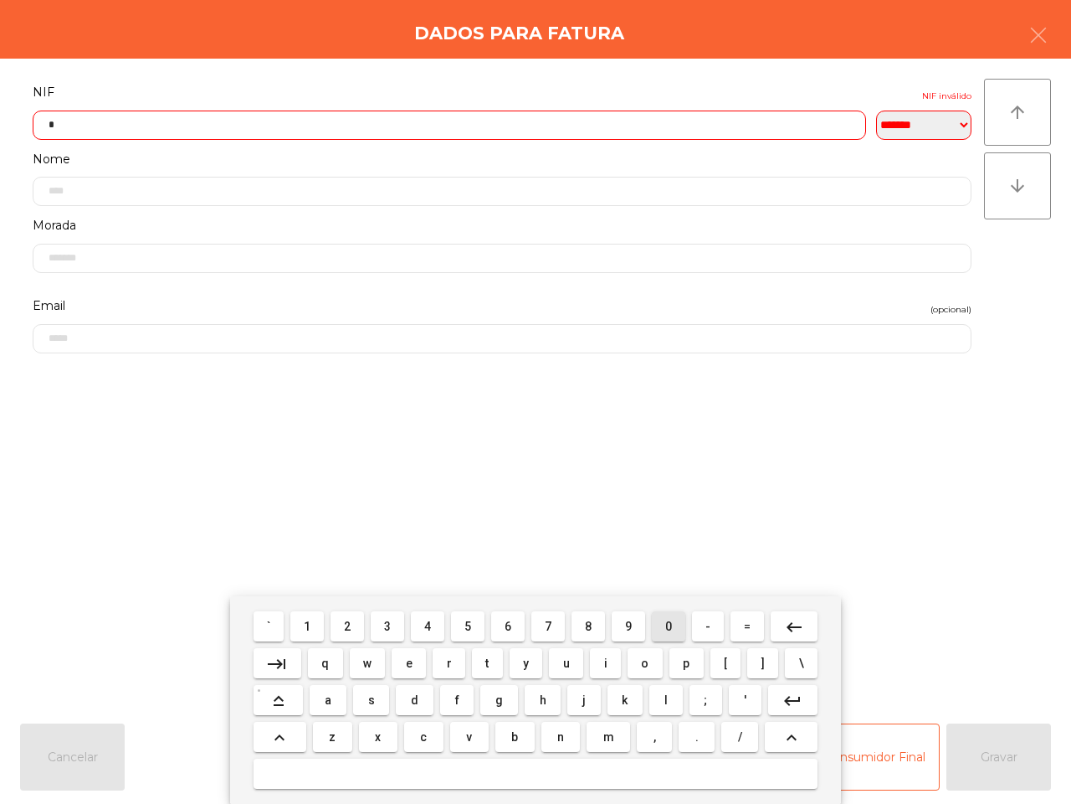
click at [670, 633] on button "0" at bounding box center [668, 626] width 33 height 30
click at [388, 620] on span "3" at bounding box center [387, 625] width 7 height 13
click at [626, 630] on span "9" at bounding box center [628, 625] width 7 height 13
drag, startPoint x: 674, startPoint y: 633, endPoint x: 662, endPoint y: 632, distance: 11.7
click at [675, 634] on button "0" at bounding box center [668, 626] width 33 height 30
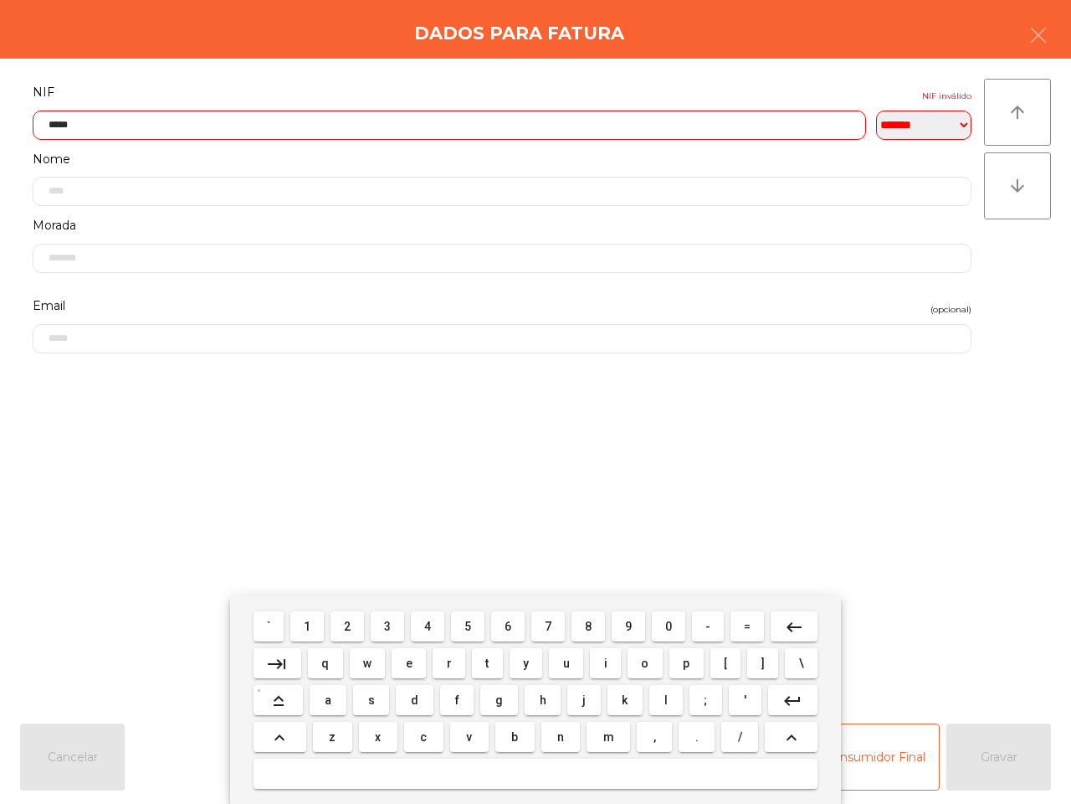
click at [626, 632] on span "9" at bounding box center [628, 625] width 7 height 13
click at [798, 630] on mat-icon "keyboard_backspace" at bounding box center [794, 627] width 20 height 20
click at [665, 626] on button "0" at bounding box center [668, 626] width 33 height 30
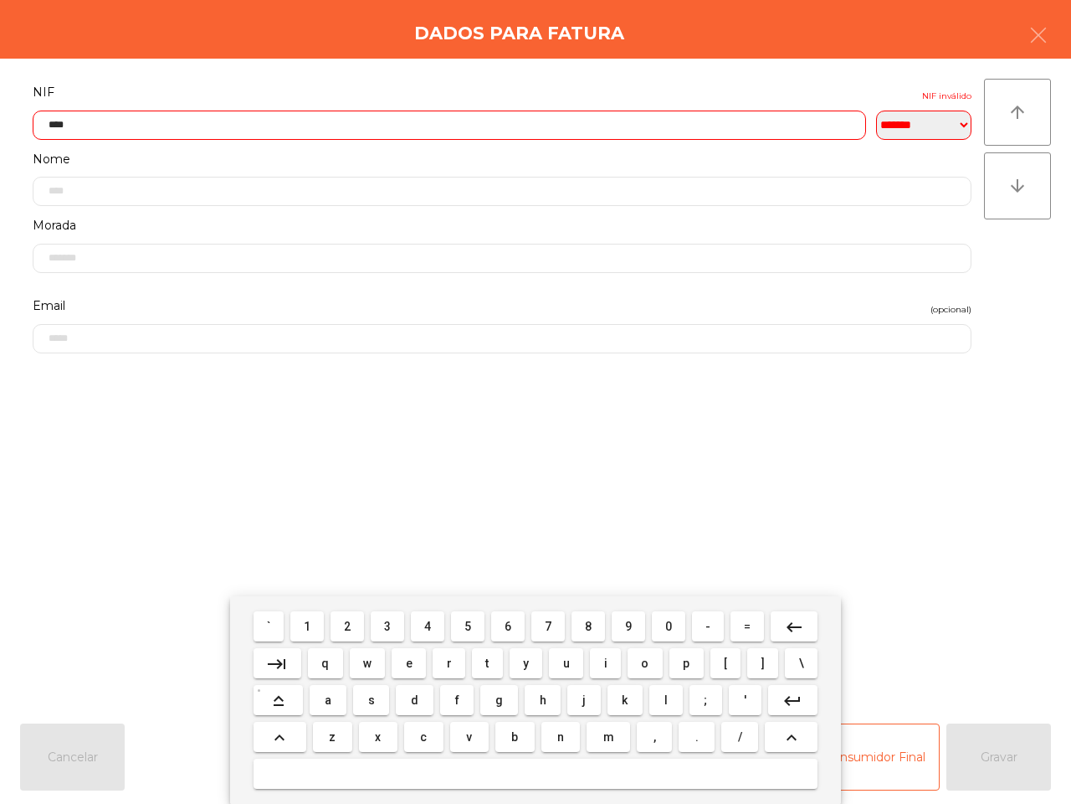
drag, startPoint x: 624, startPoint y: 618, endPoint x: 647, endPoint y: 620, distance: 22.7
click at [628, 621] on span "9" at bounding box center [628, 625] width 7 height 13
click at [655, 621] on button "0" at bounding box center [668, 626] width 33 height 30
drag, startPoint x: 629, startPoint y: 620, endPoint x: 595, endPoint y: 617, distance: 33.6
click at [625, 620] on span "9" at bounding box center [628, 625] width 7 height 13
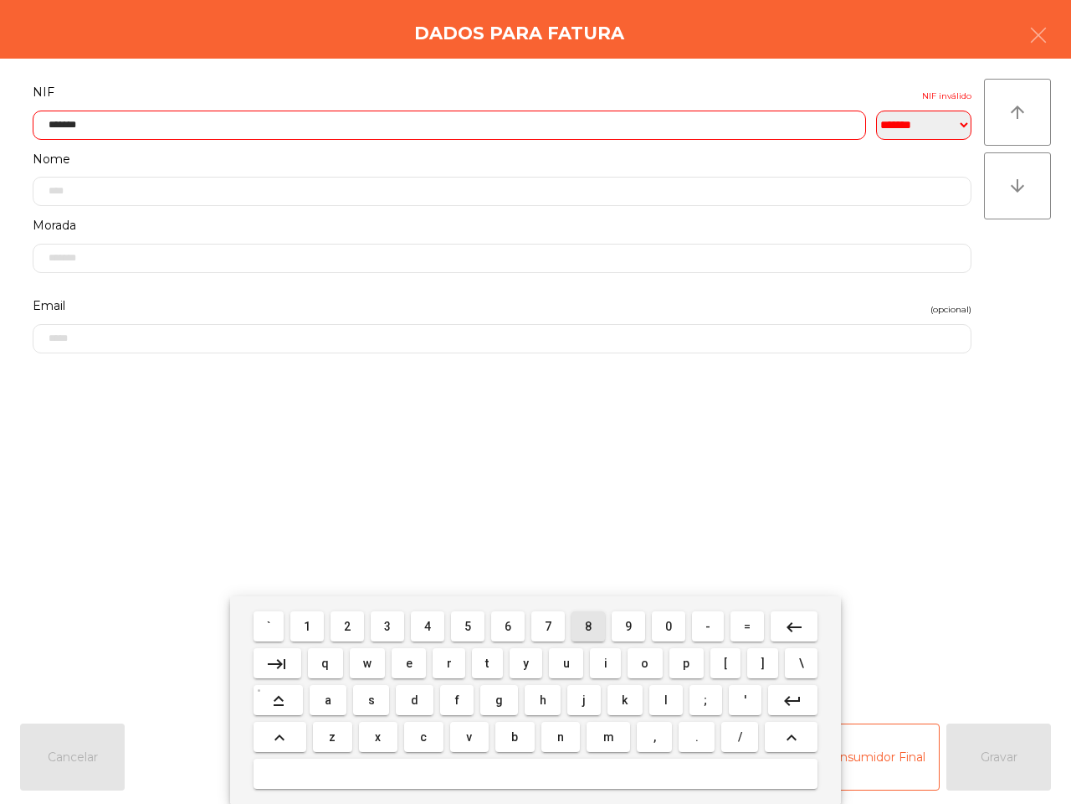
click at [582, 618] on button "8" at bounding box center [588, 626] width 33 height 30
click at [444, 613] on button "4" at bounding box center [427, 626] width 33 height 30
click at [466, 622] on span "5" at bounding box center [468, 625] width 7 height 13
click at [792, 629] on mat-icon "keyboard_backspace" at bounding box center [794, 627] width 20 height 20
click at [789, 632] on mat-icon "keyboard_backspace" at bounding box center [794, 627] width 20 height 20
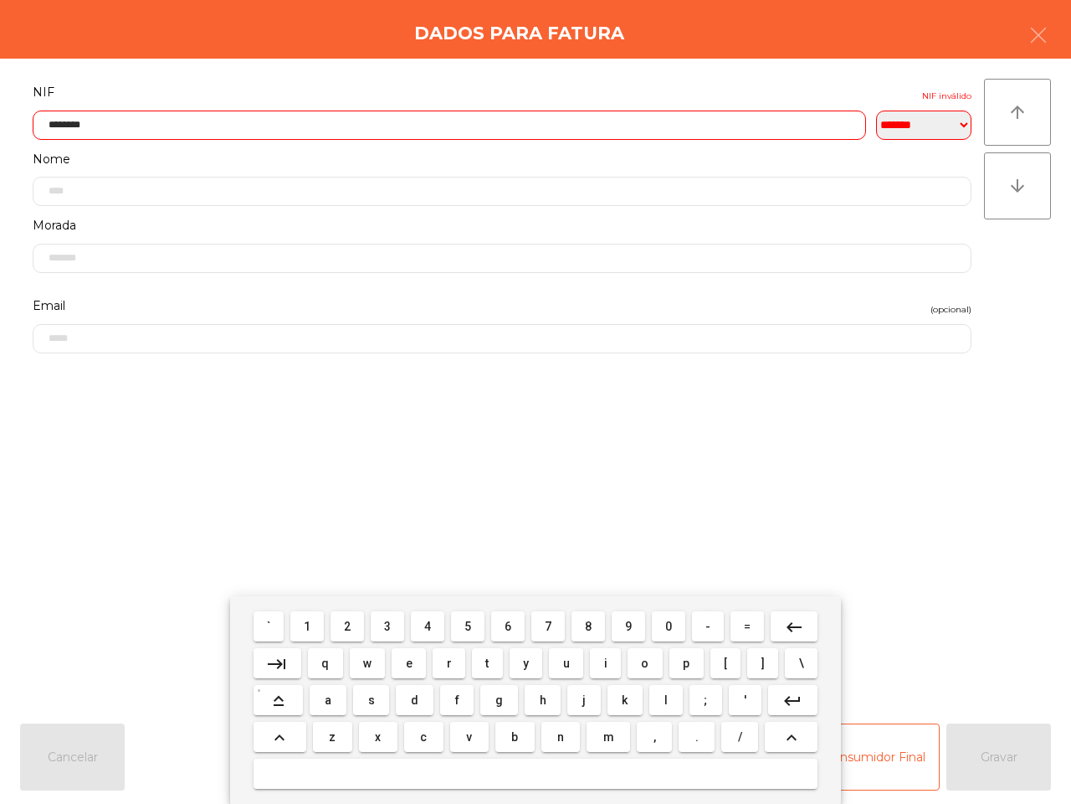
click at [475, 622] on button "5" at bounding box center [467, 626] width 33 height 30
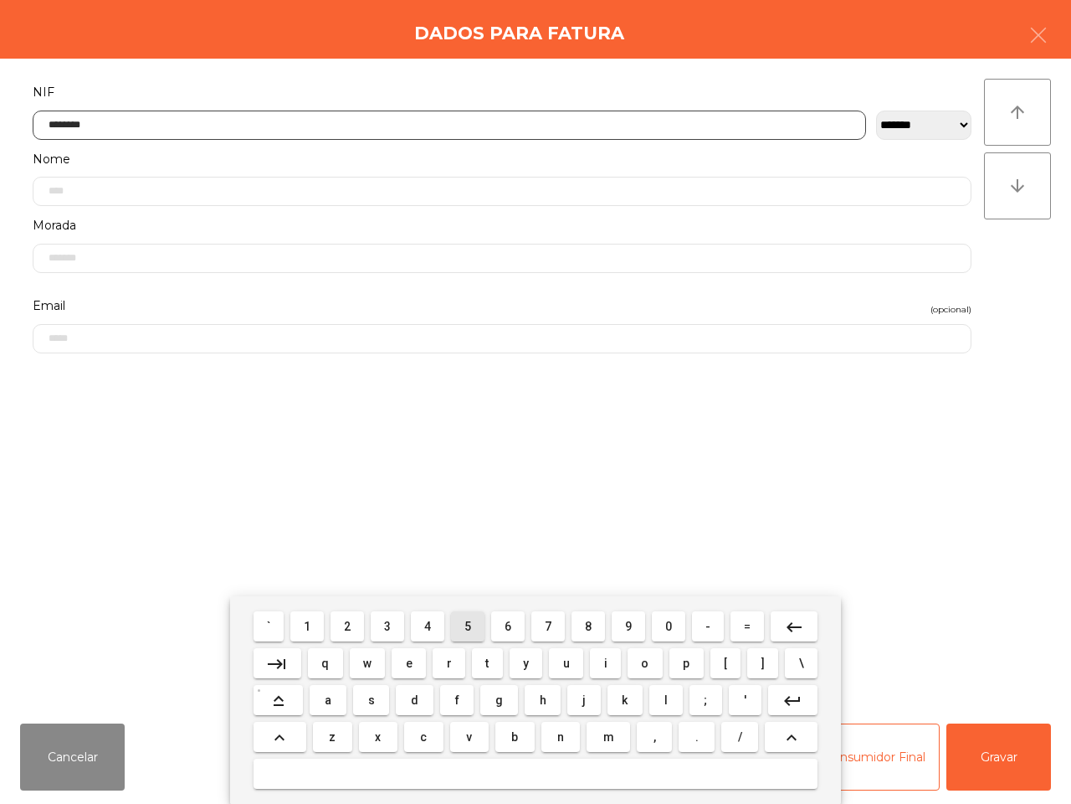
type input "*********"
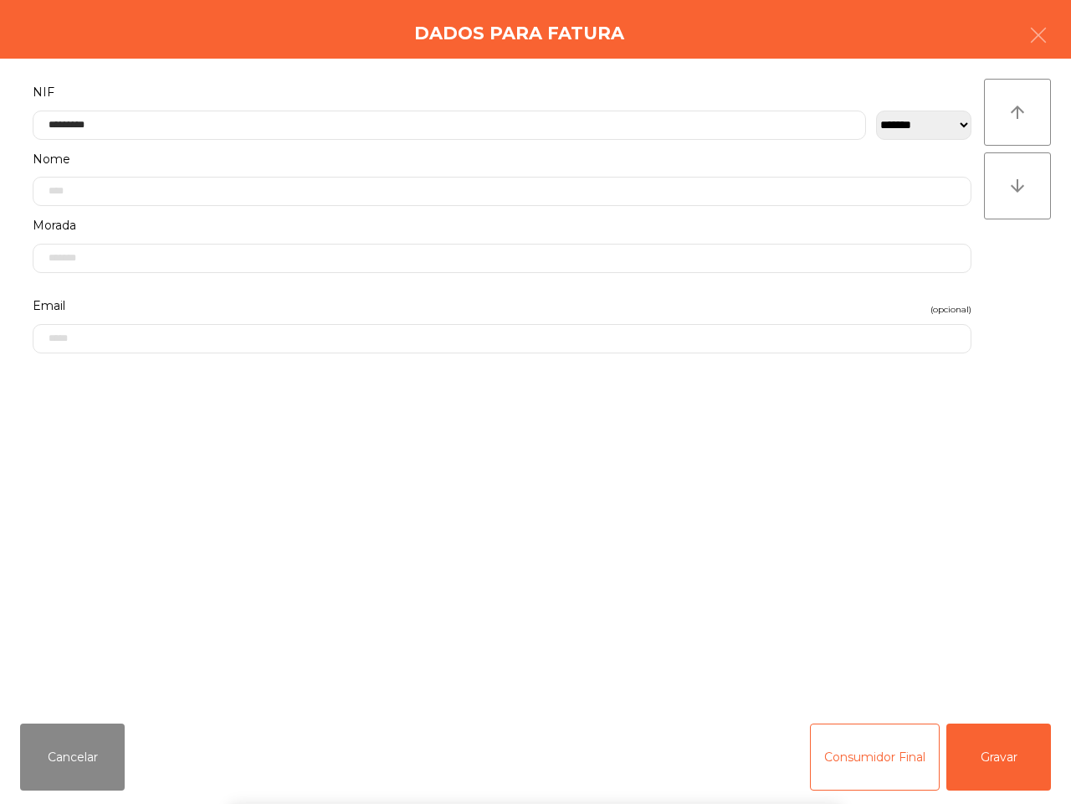
click at [1019, 768] on div "` 1 2 3 4 5 6 7 8 9 0 - = keyboard_backspace keyboard_tab q w e r t y u i o p […" at bounding box center [535, 700] width 1071 height 208
click at [1007, 768] on button "Gravar" at bounding box center [999, 756] width 105 height 67
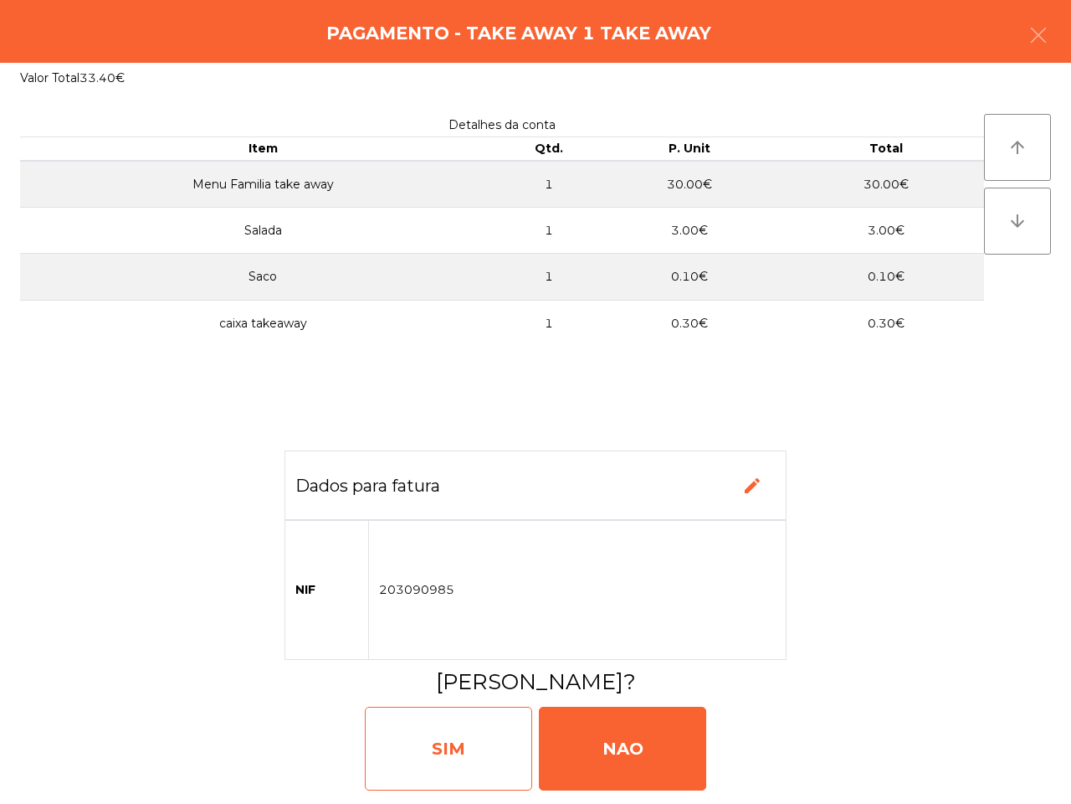
click at [505, 730] on div "SIM" at bounding box center [448, 748] width 167 height 84
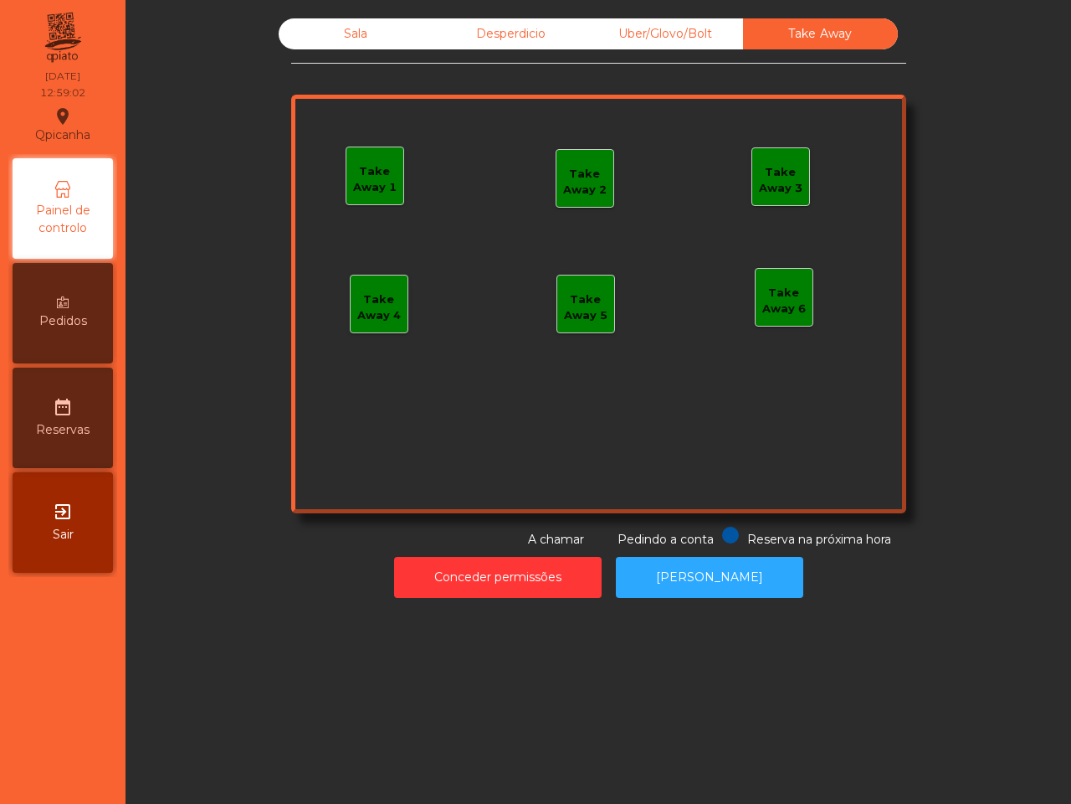
click at [357, 34] on div "Sala" at bounding box center [356, 33] width 155 height 31
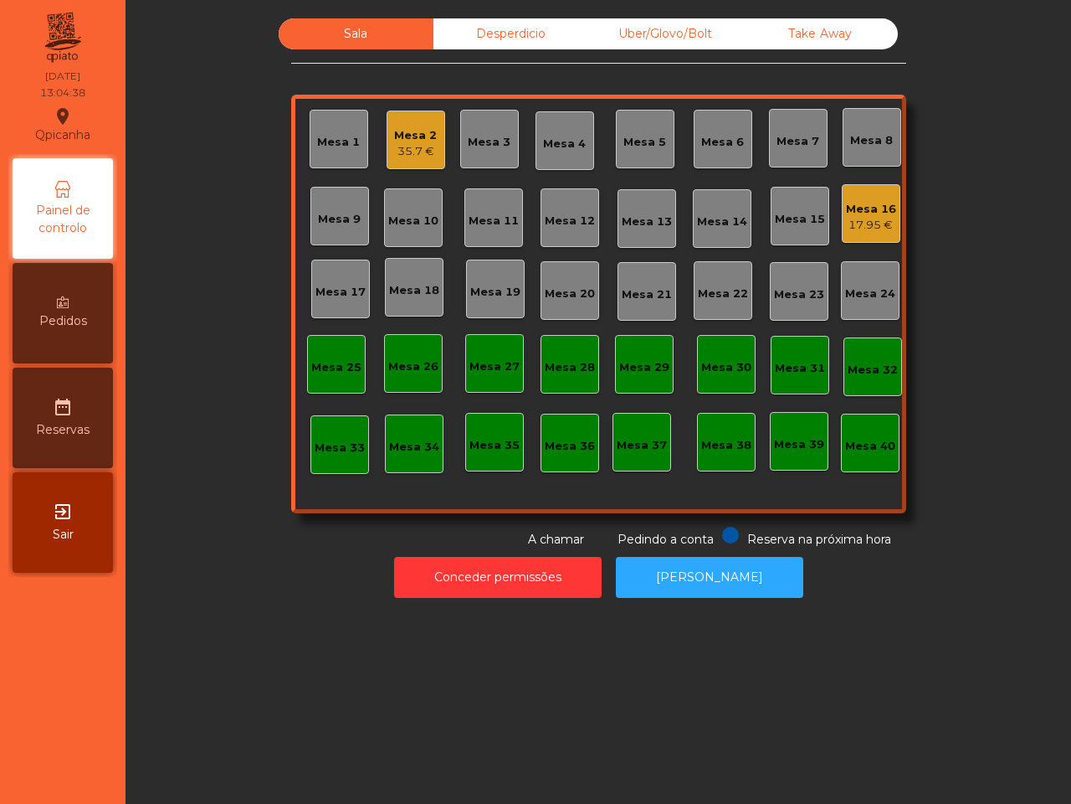
click at [402, 36] on div "Sala" at bounding box center [356, 33] width 155 height 31
click at [478, 29] on div "Desperdicio" at bounding box center [511, 33] width 155 height 31
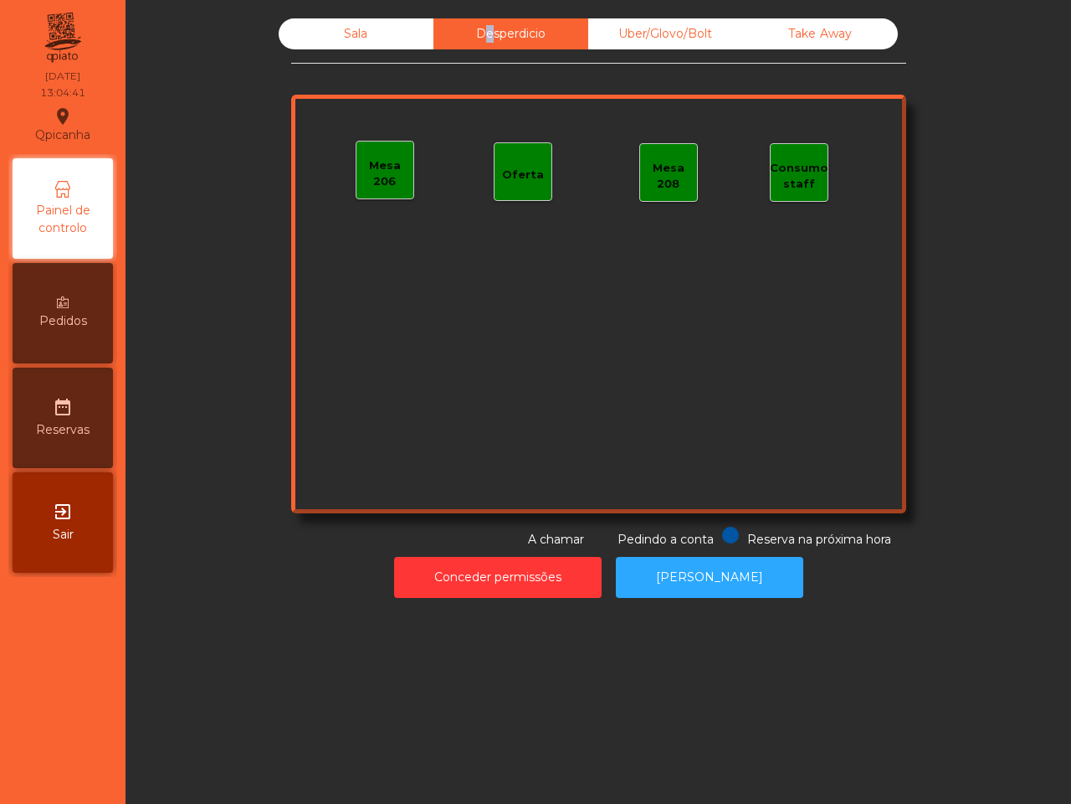
click at [370, 19] on div "Sala" at bounding box center [356, 33] width 155 height 31
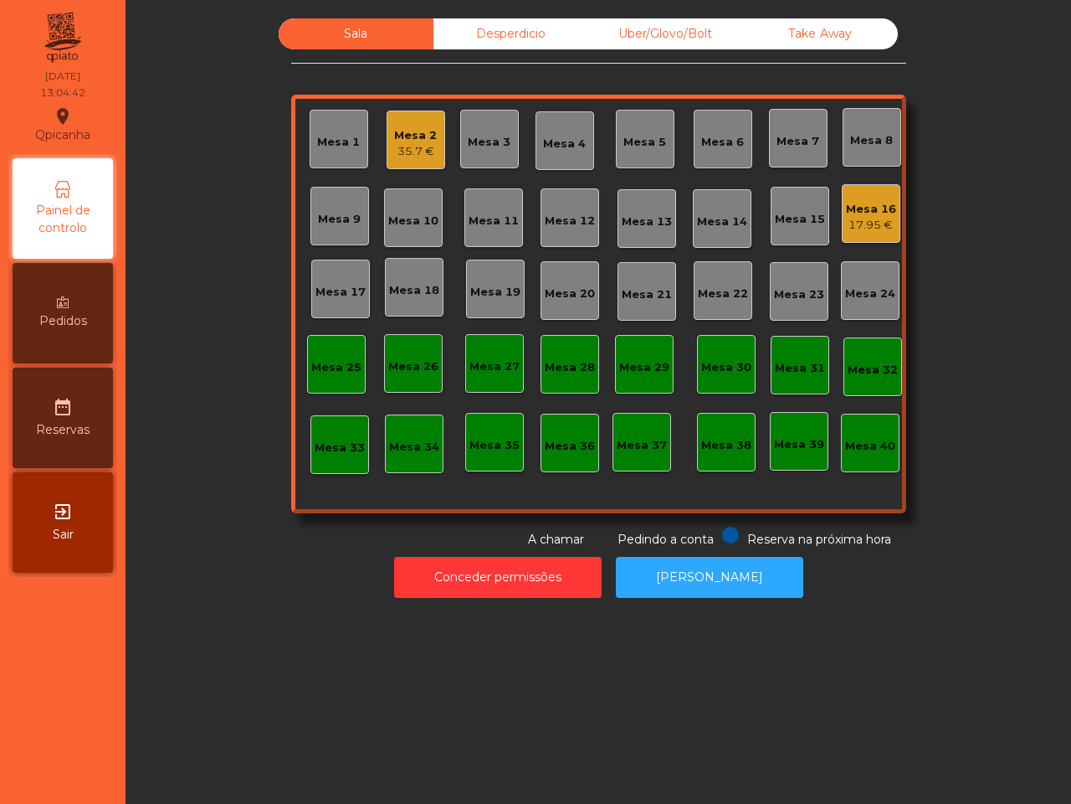
click at [421, 144] on div "35.7 €" at bounding box center [415, 151] width 43 height 17
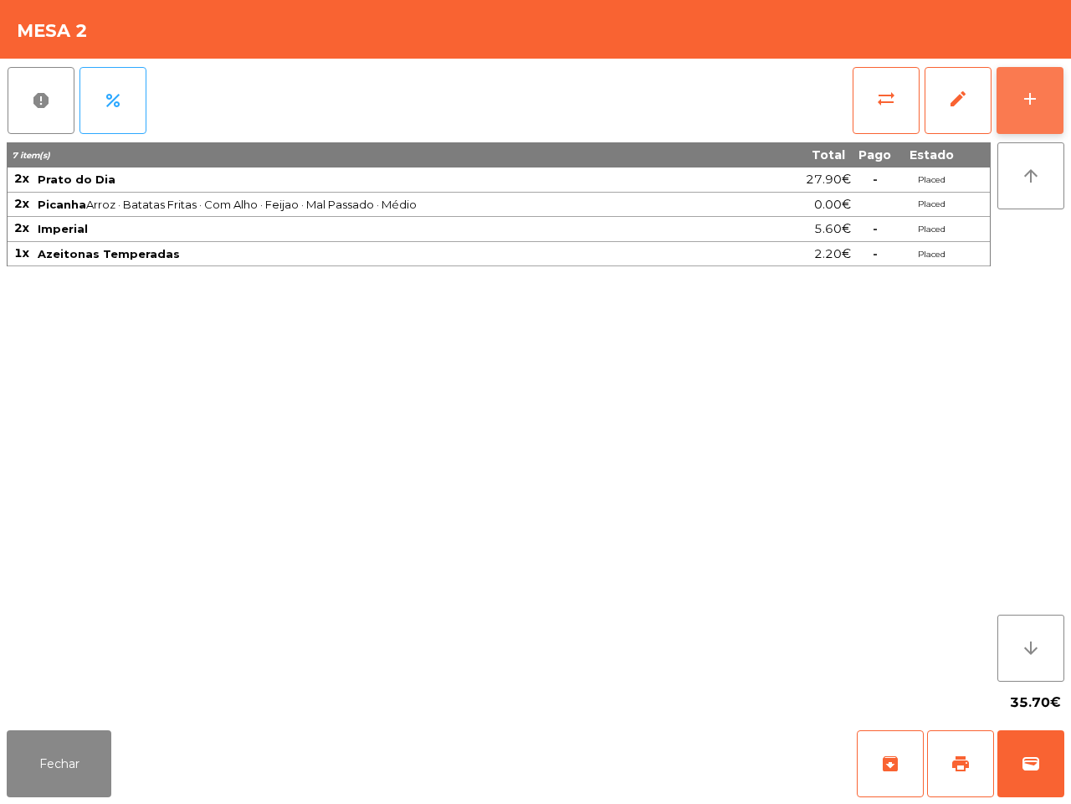
click at [1035, 92] on div "add" at bounding box center [1030, 99] width 20 height 20
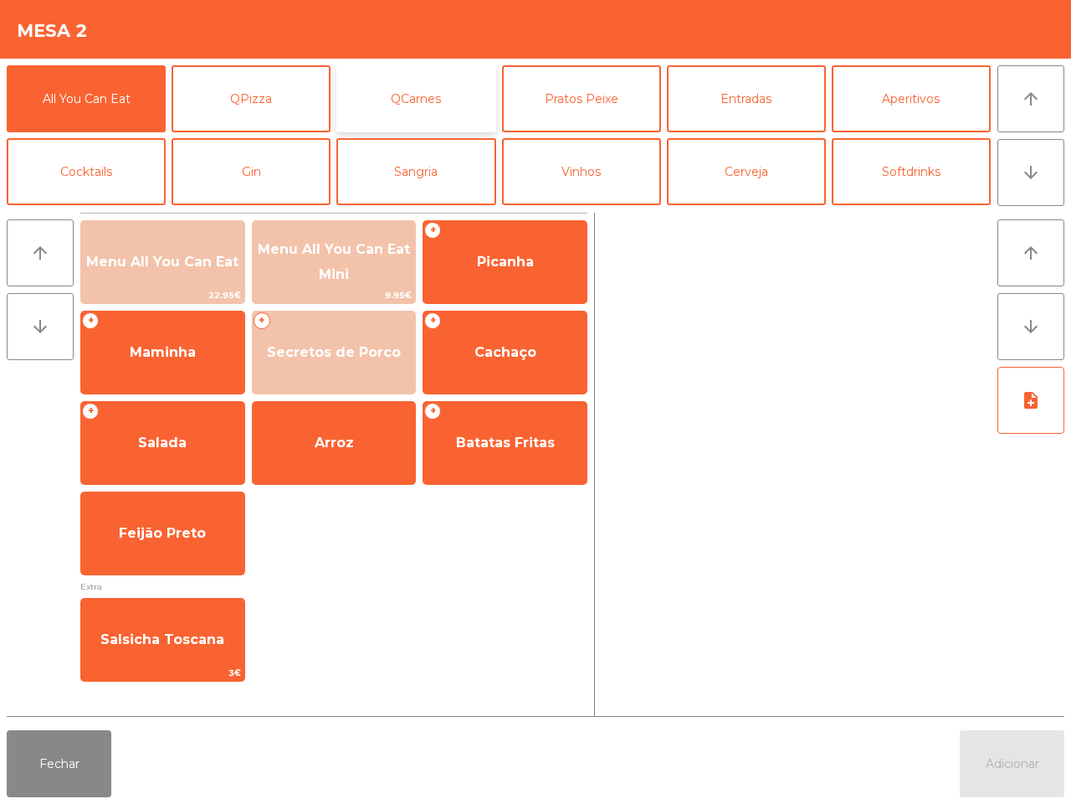
click at [431, 103] on button "QCarnes" at bounding box center [415, 98] width 159 height 67
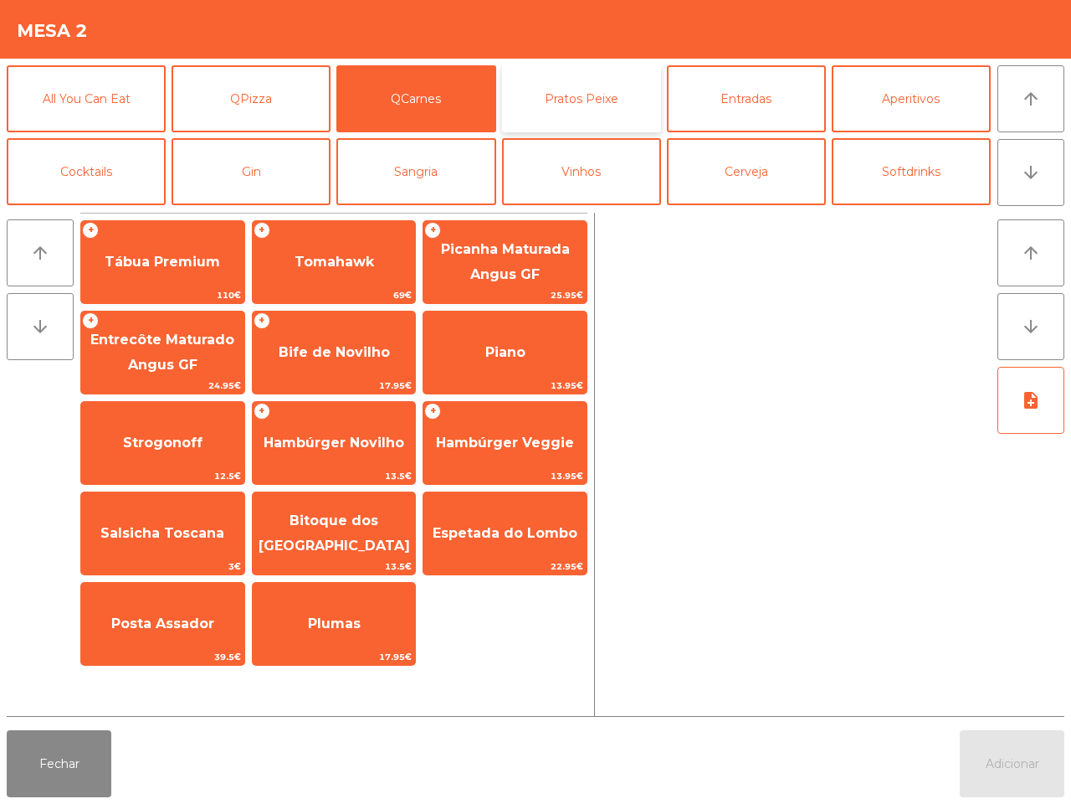
click at [537, 90] on button "Pratos Peixe" at bounding box center [581, 98] width 159 height 67
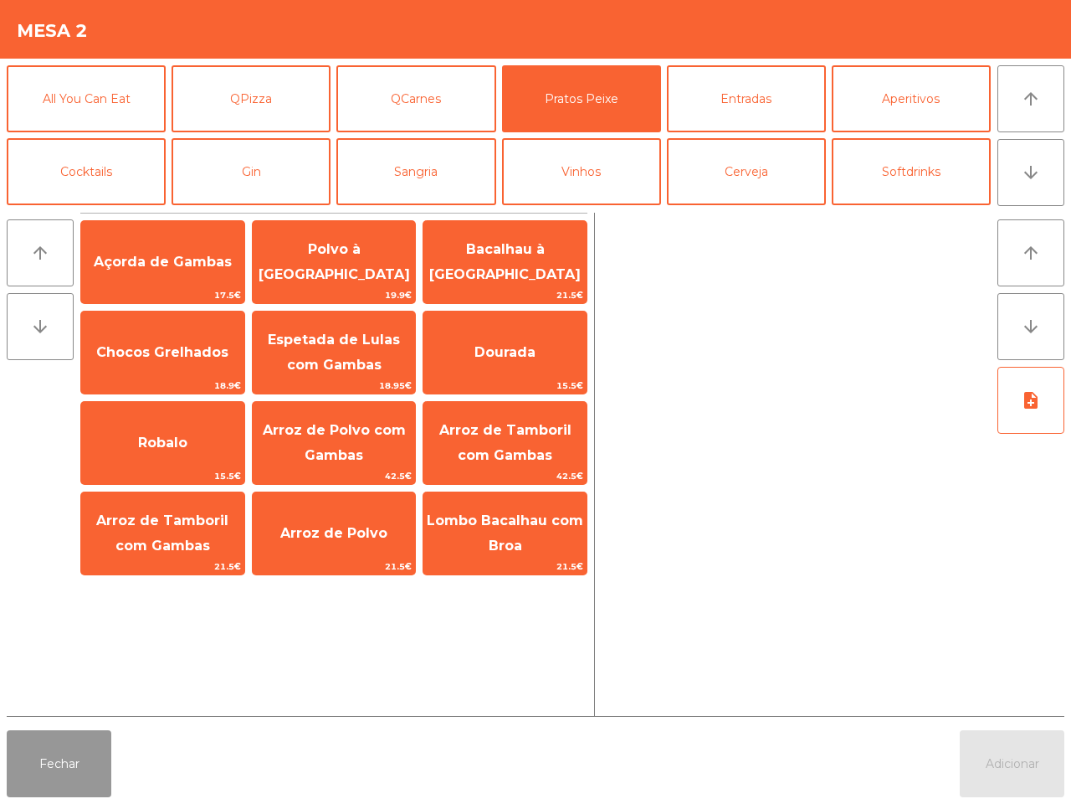
drag, startPoint x: 84, startPoint y: 742, endPoint x: 94, endPoint y: 745, distance: 10.4
click at [88, 742] on button "Fechar" at bounding box center [59, 763] width 105 height 67
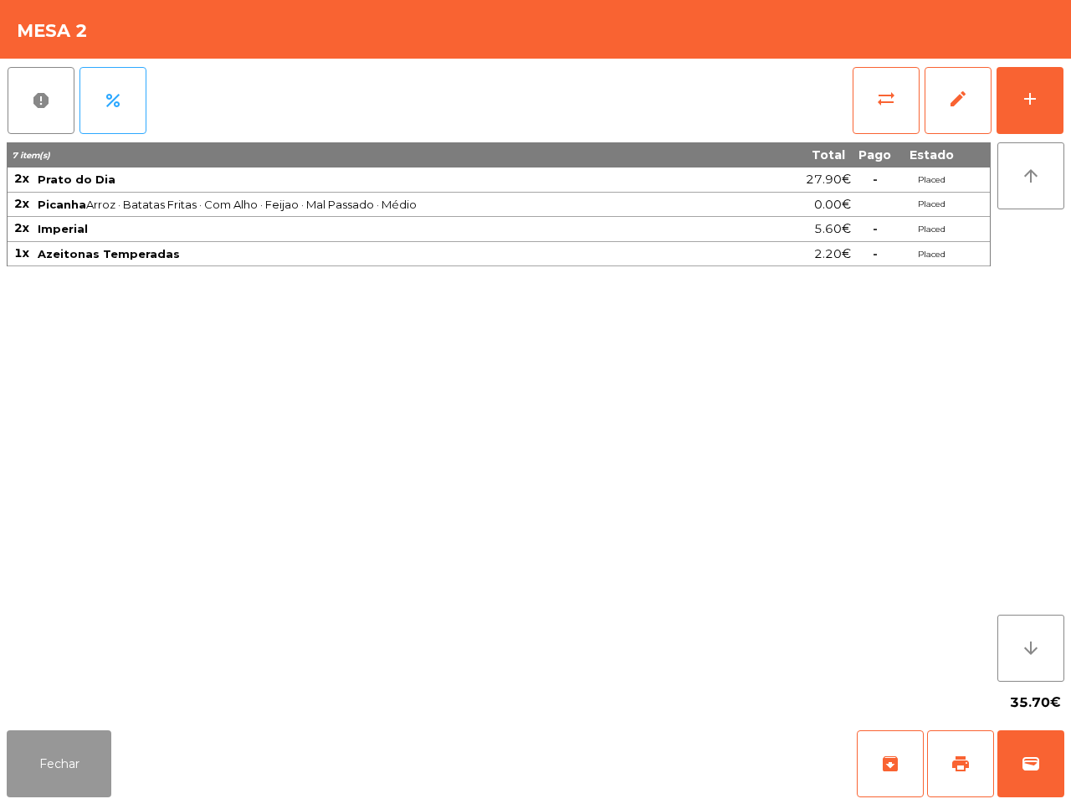
click at [68, 758] on button "Fechar" at bounding box center [59, 763] width 105 height 67
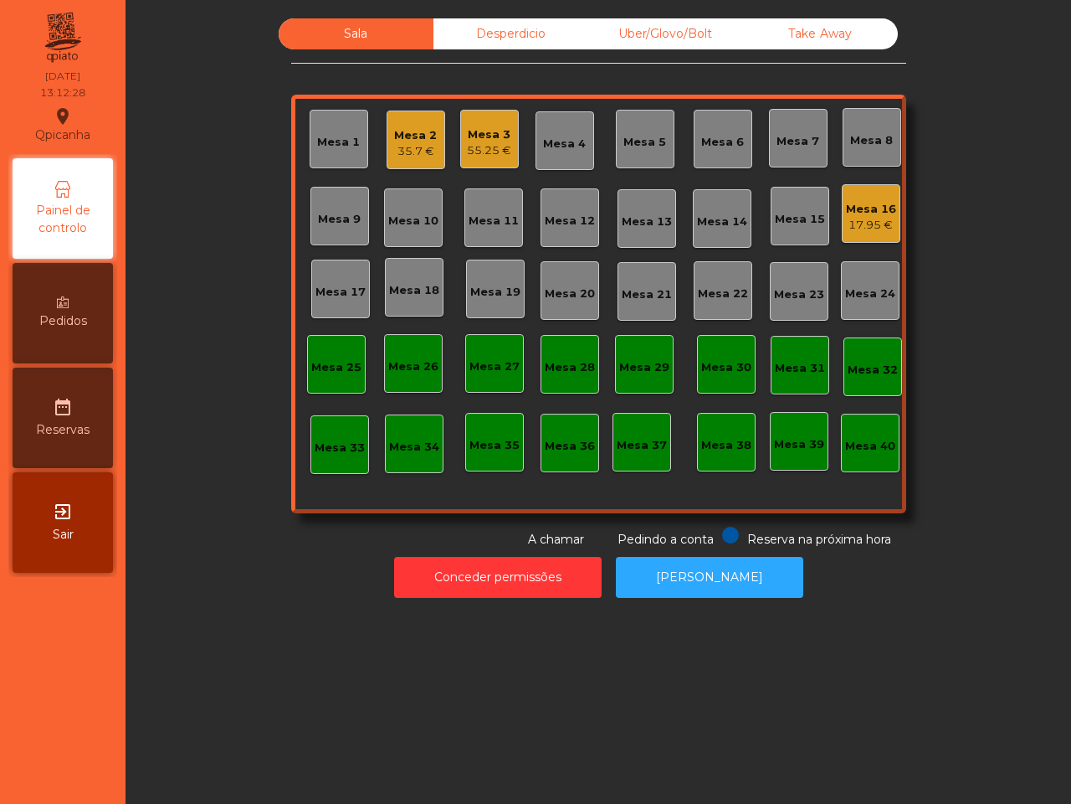
click at [470, 159] on div "Mesa 3 55.25 €" at bounding box center [489, 139] width 59 height 59
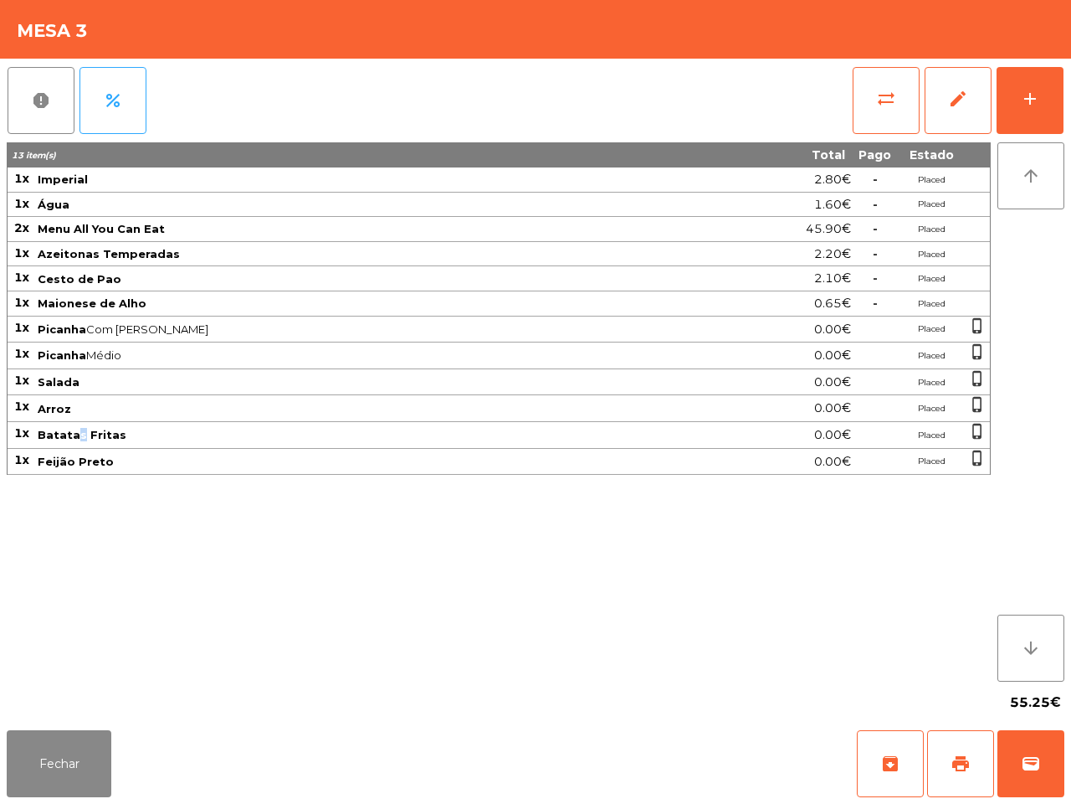
drag, startPoint x: 81, startPoint y: 433, endPoint x: 0, endPoint y: 486, distance: 97.3
click at [80, 435] on span "Batatas Fritas" at bounding box center [82, 434] width 89 height 13
click at [74, 742] on button "Fechar" at bounding box center [59, 763] width 105 height 67
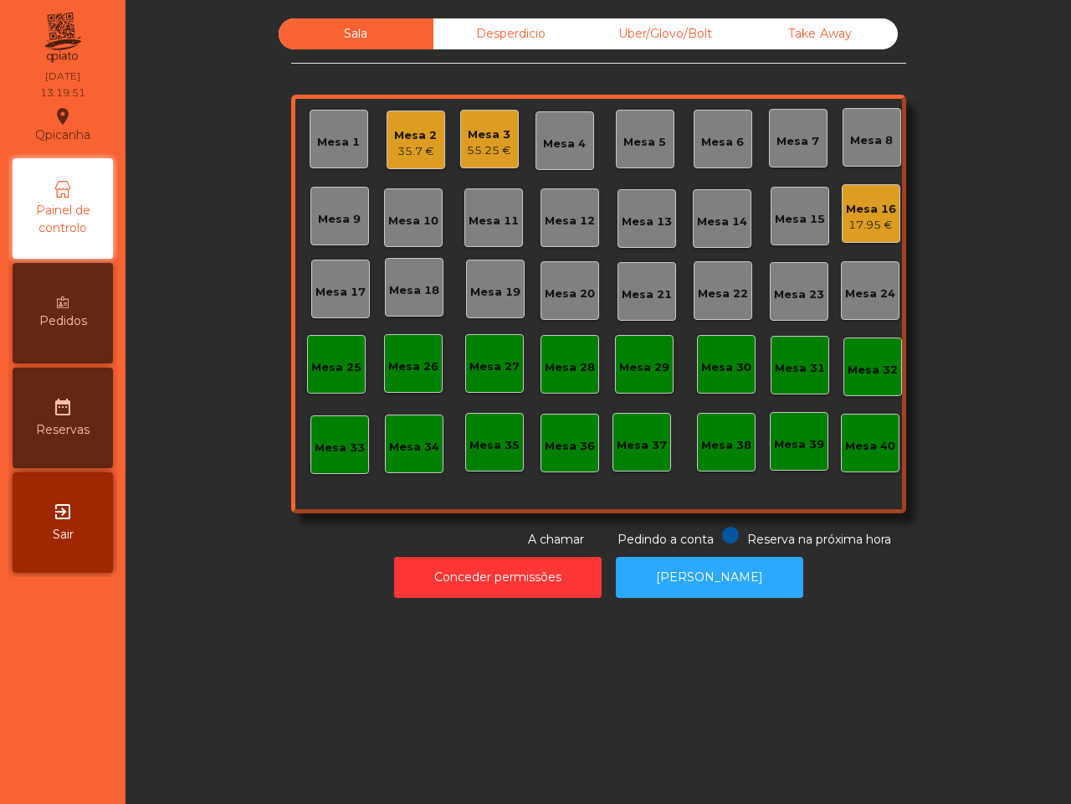
click at [846, 207] on div "Mesa 16" at bounding box center [871, 209] width 50 height 17
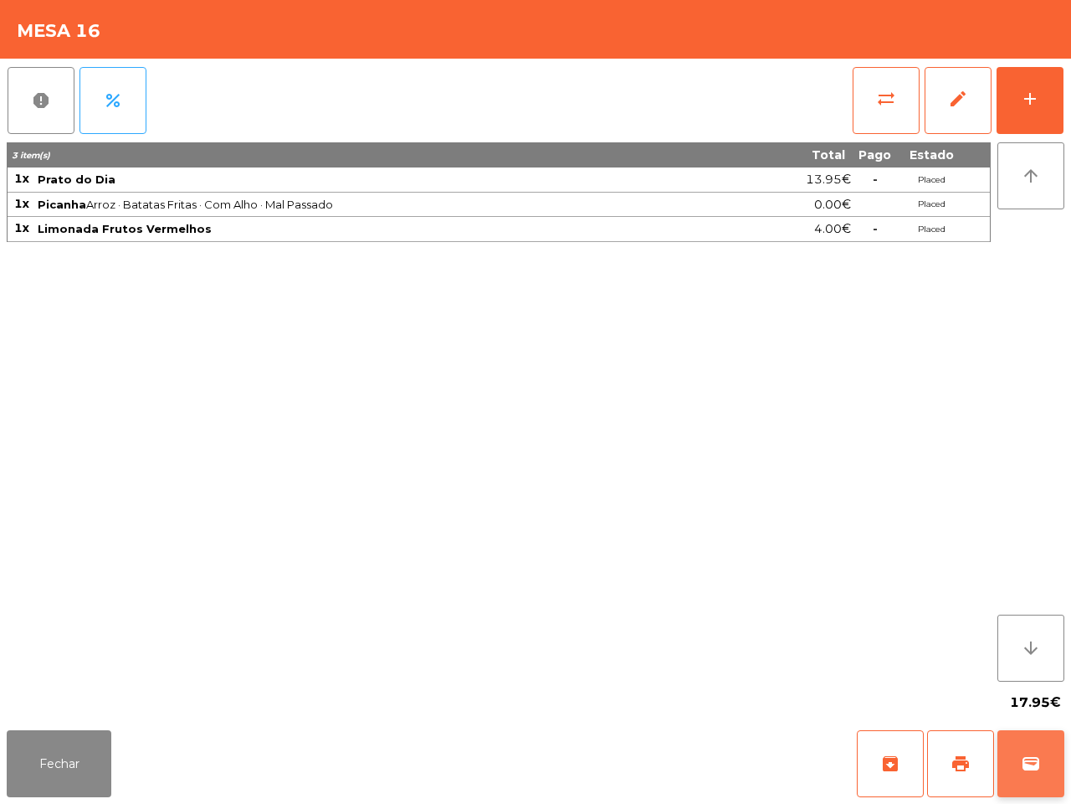
click at [1032, 775] on button "wallet" at bounding box center [1031, 763] width 67 height 67
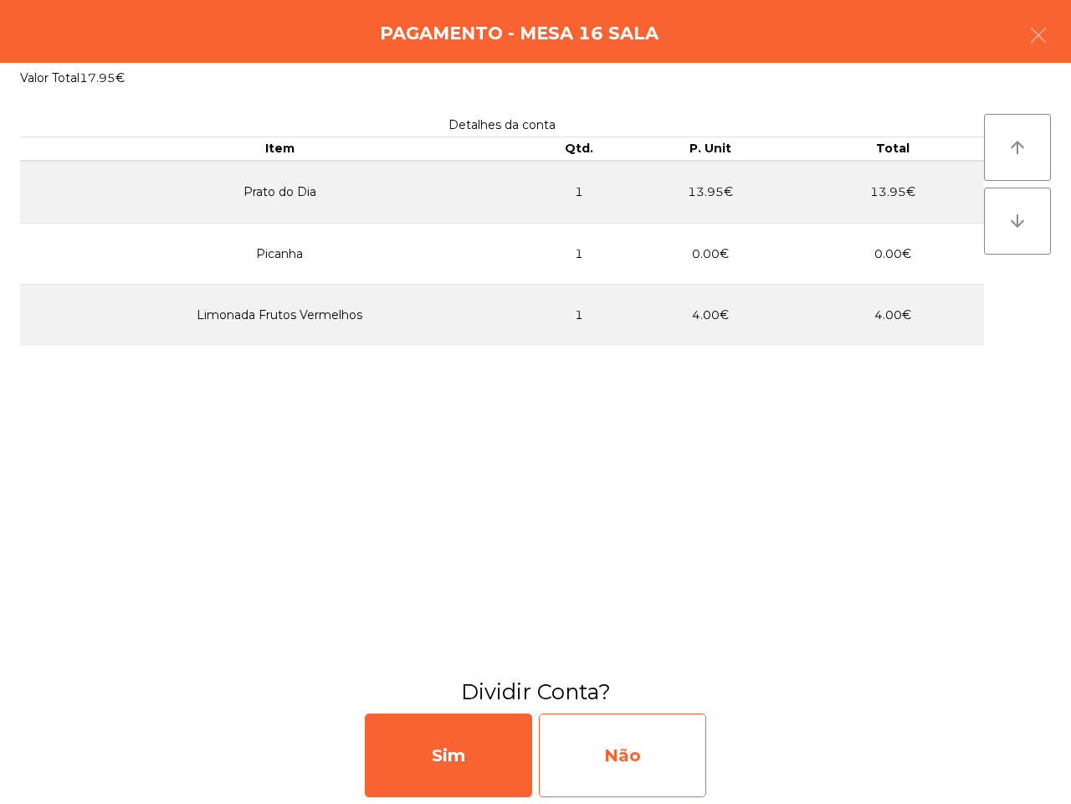
click at [682, 751] on div "Não" at bounding box center [622, 755] width 167 height 84
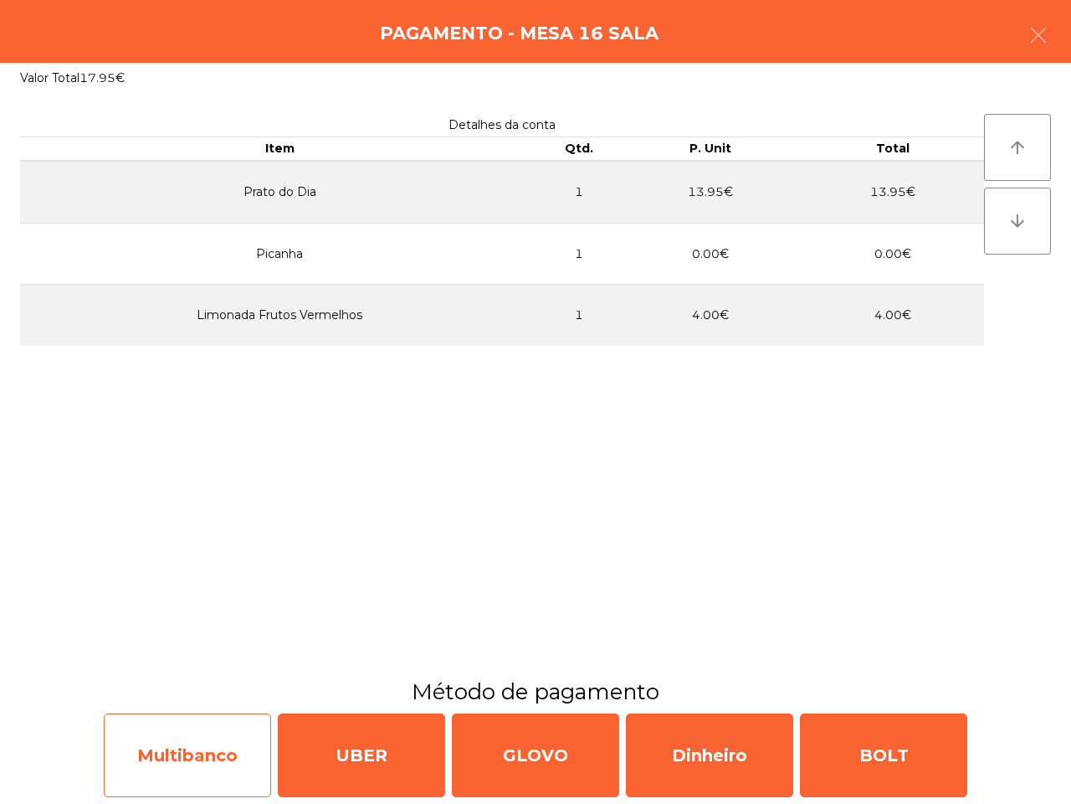
click at [230, 739] on div "Multibanco" at bounding box center [187, 755] width 167 height 84
select select "**"
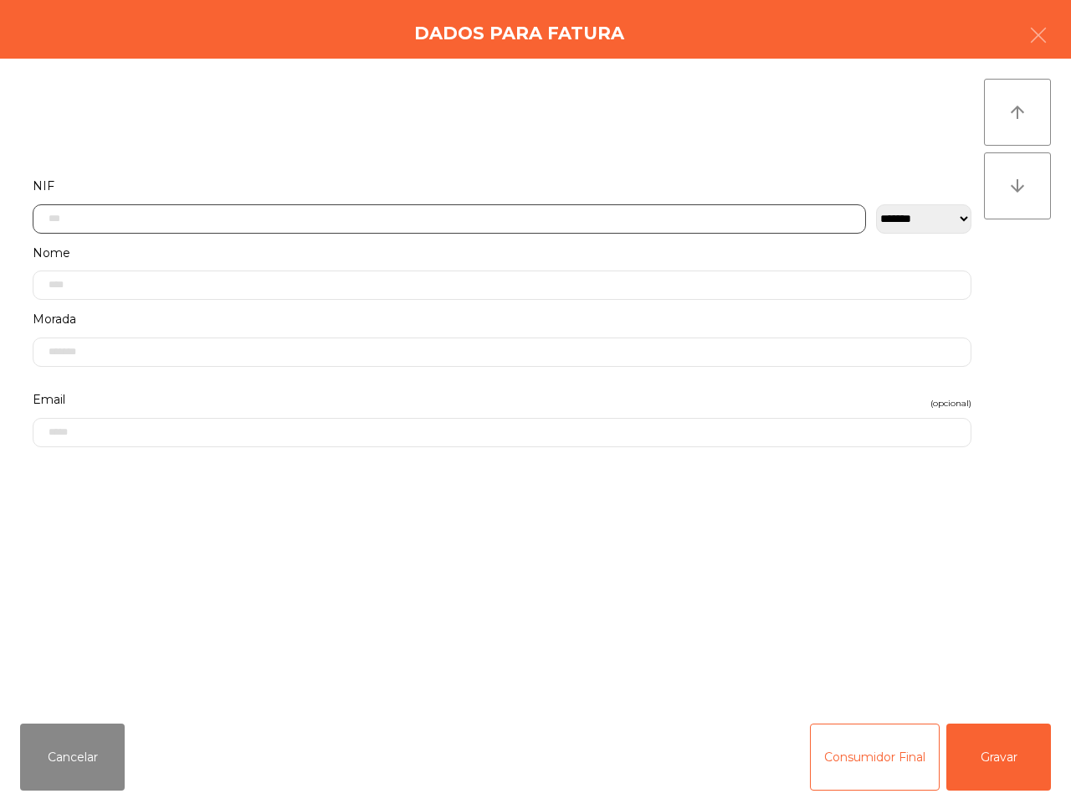
click at [121, 224] on input "text" at bounding box center [450, 218] width 834 height 29
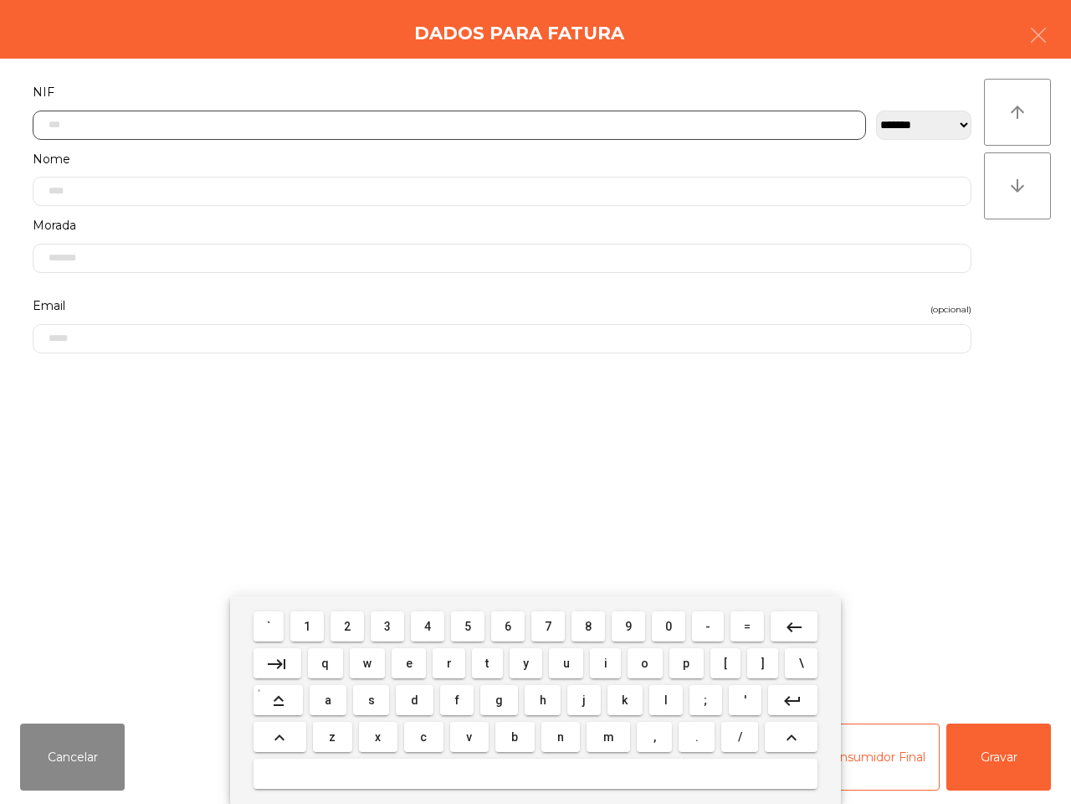
drag, startPoint x: 348, startPoint y: 626, endPoint x: 389, endPoint y: 634, distance: 41.7
click at [354, 626] on button "2" at bounding box center [347, 626] width 33 height 30
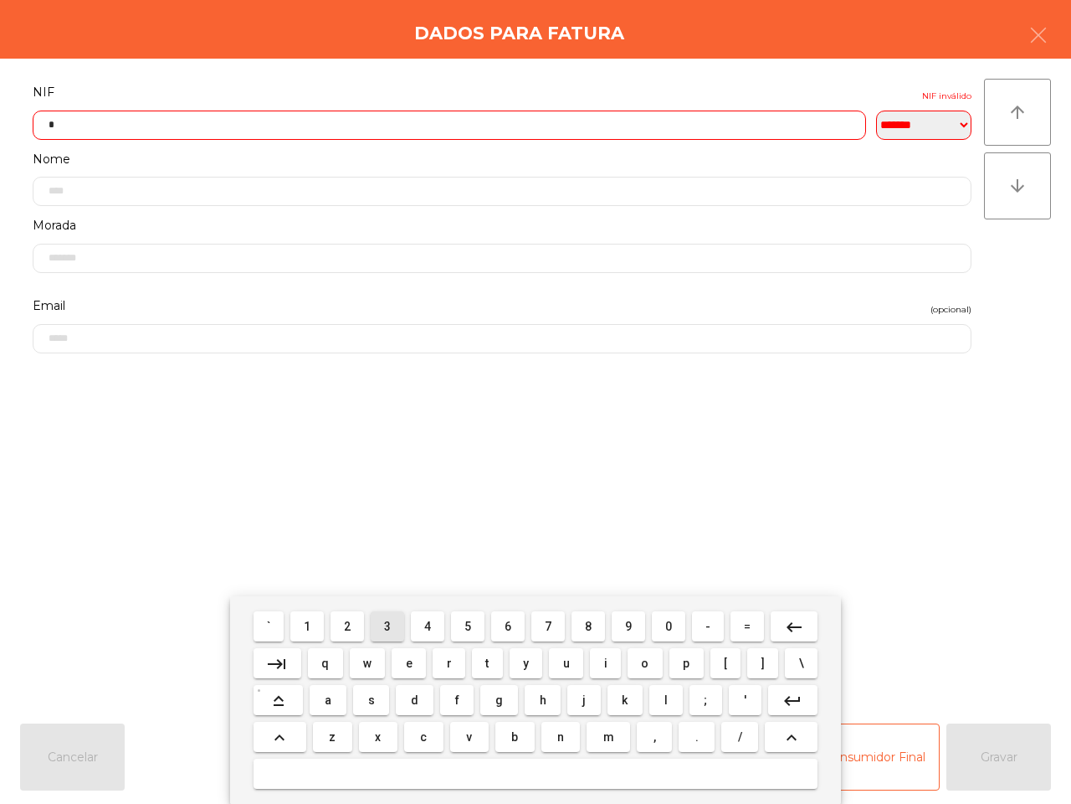
click at [391, 634] on button "3" at bounding box center [387, 626] width 33 height 30
click at [306, 624] on button "1" at bounding box center [306, 626] width 33 height 30
drag, startPoint x: 431, startPoint y: 628, endPoint x: 410, endPoint y: 633, distance: 21.5
click at [431, 628] on span "4" at bounding box center [427, 625] width 7 height 13
click at [386, 632] on button "3" at bounding box center [387, 626] width 33 height 30
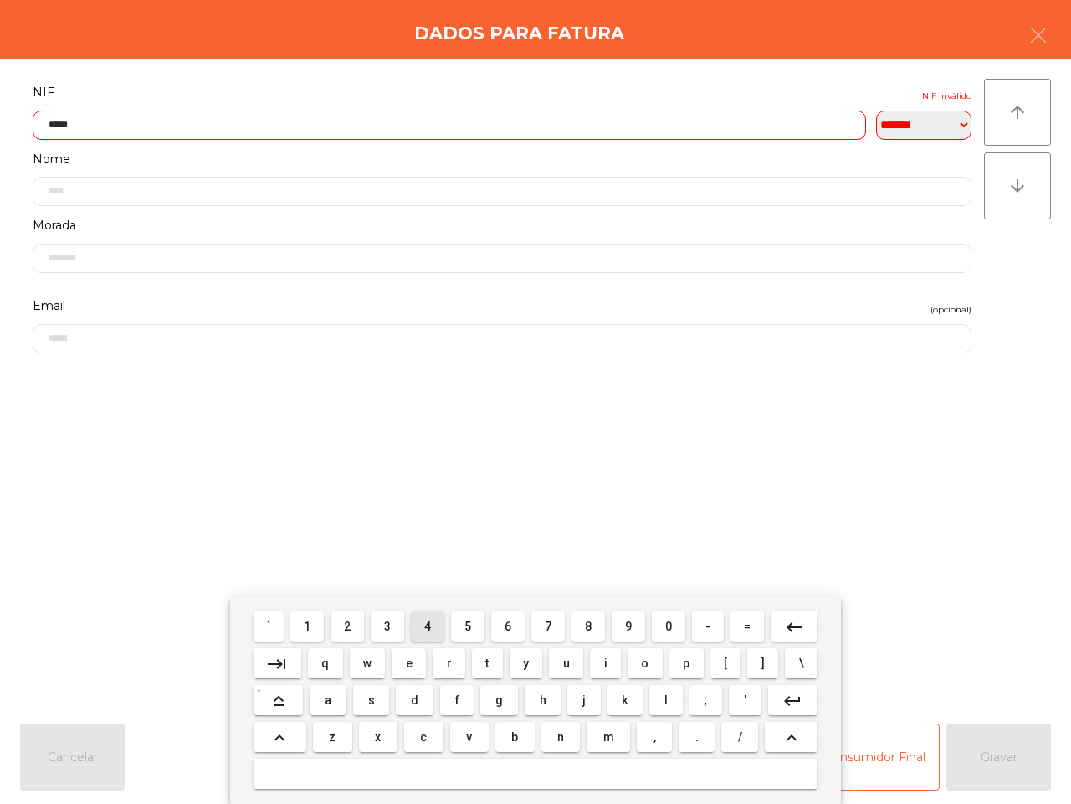
click at [429, 624] on span "4" at bounding box center [427, 625] width 7 height 13
click at [469, 624] on span "5" at bounding box center [468, 625] width 7 height 13
click at [387, 624] on span "3" at bounding box center [387, 625] width 7 height 13
click at [542, 620] on button "7" at bounding box center [547, 626] width 33 height 30
type input "*********"
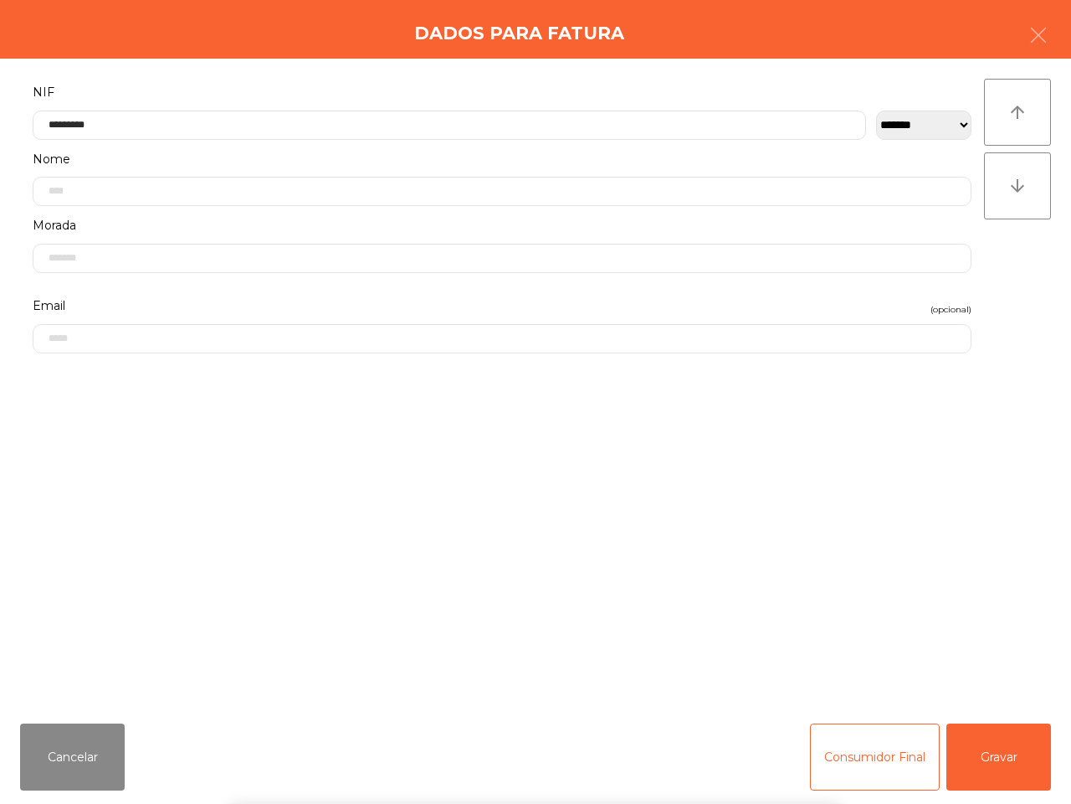
click at [989, 760] on div "` 1 2 3 4 5 6 7 8 9 0 - = keyboard_backspace keyboard_tab q w e r t y u i o p […" at bounding box center [535, 700] width 1071 height 208
click at [986, 757] on button "Gravar" at bounding box center [999, 756] width 105 height 67
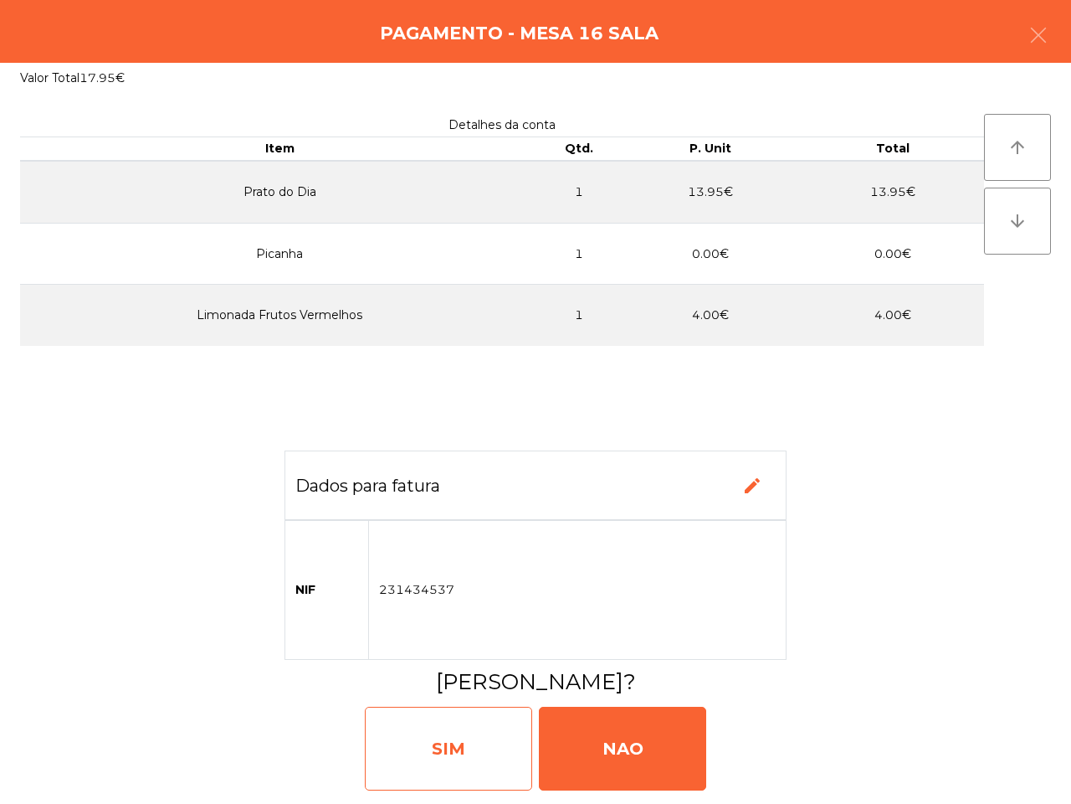
click at [490, 749] on div "SIM" at bounding box center [448, 748] width 167 height 84
